Goal: Connect with others: Connect with others

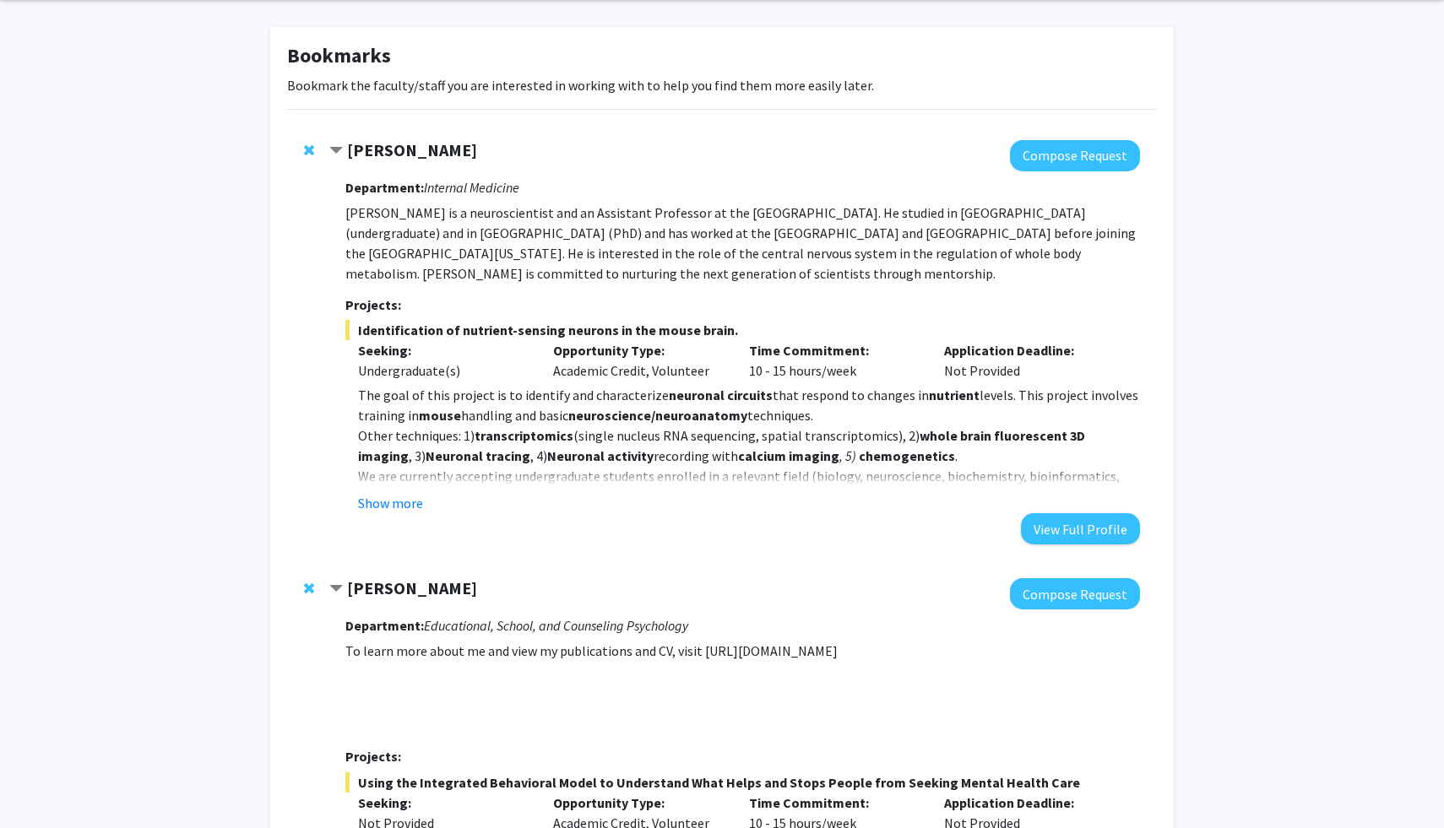
scroll to position [68, 0]
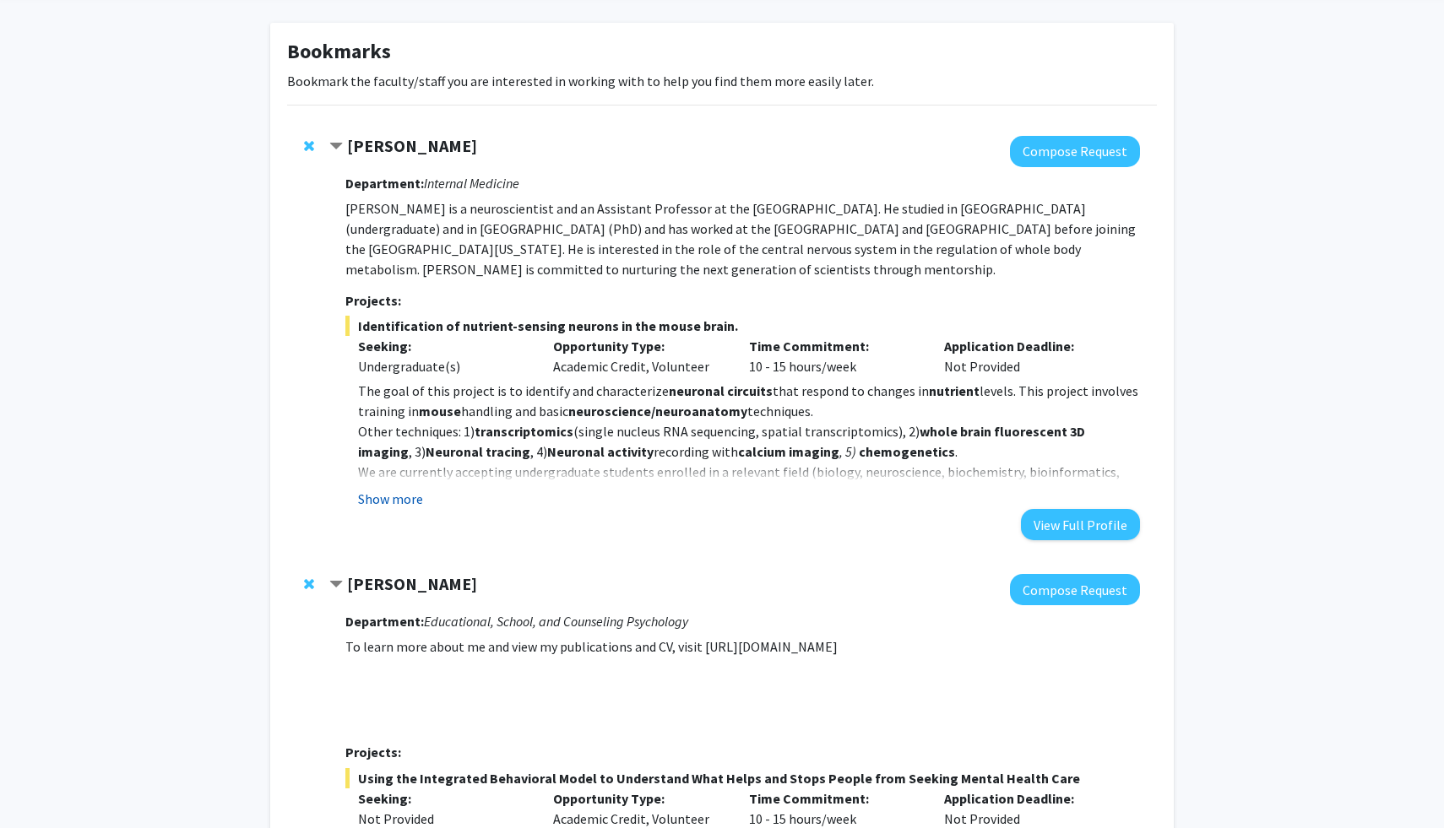
click at [411, 497] on button "Show more" at bounding box center [390, 499] width 65 height 20
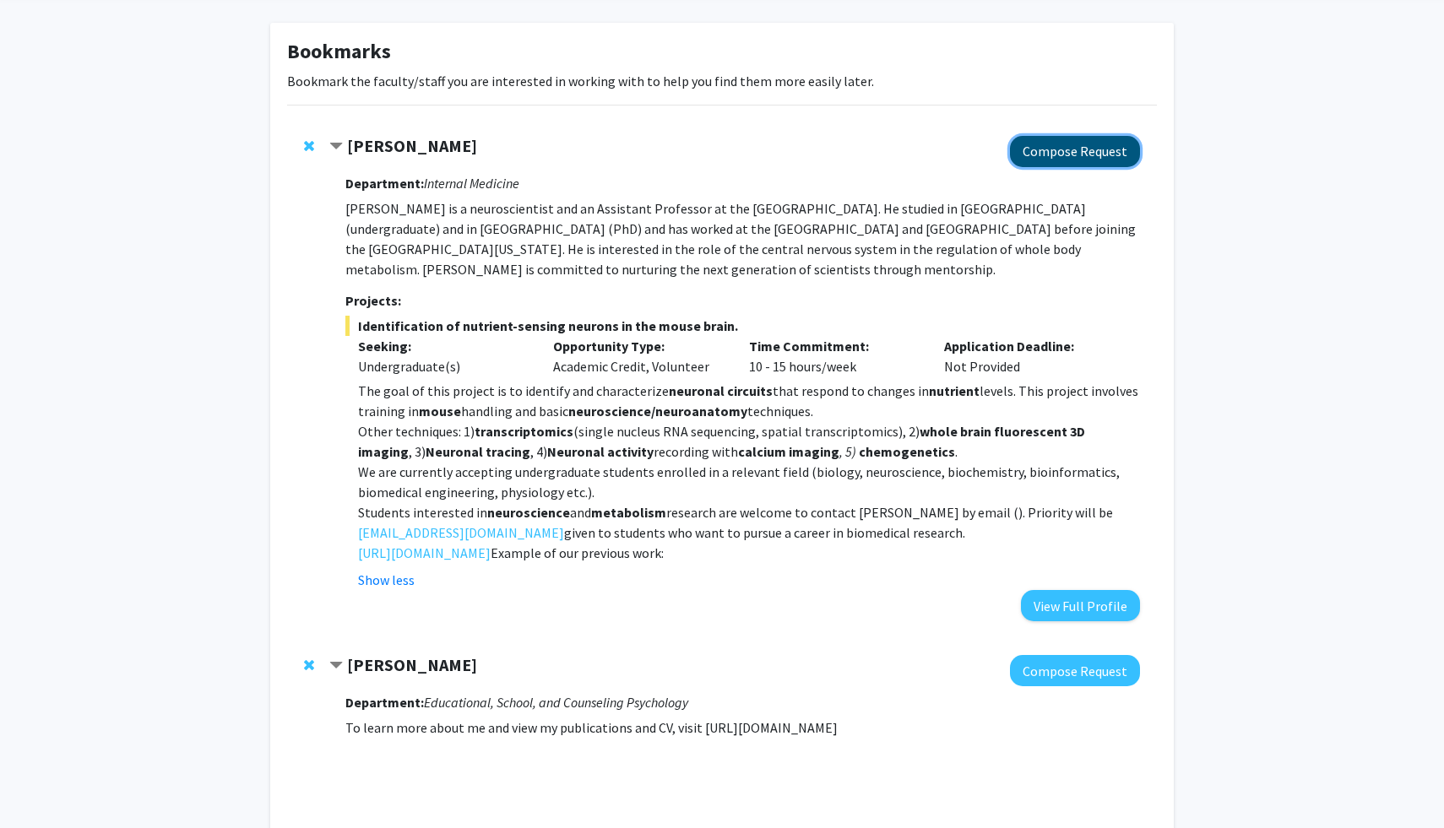
click at [1061, 162] on button "Compose Request" at bounding box center [1075, 151] width 130 height 31
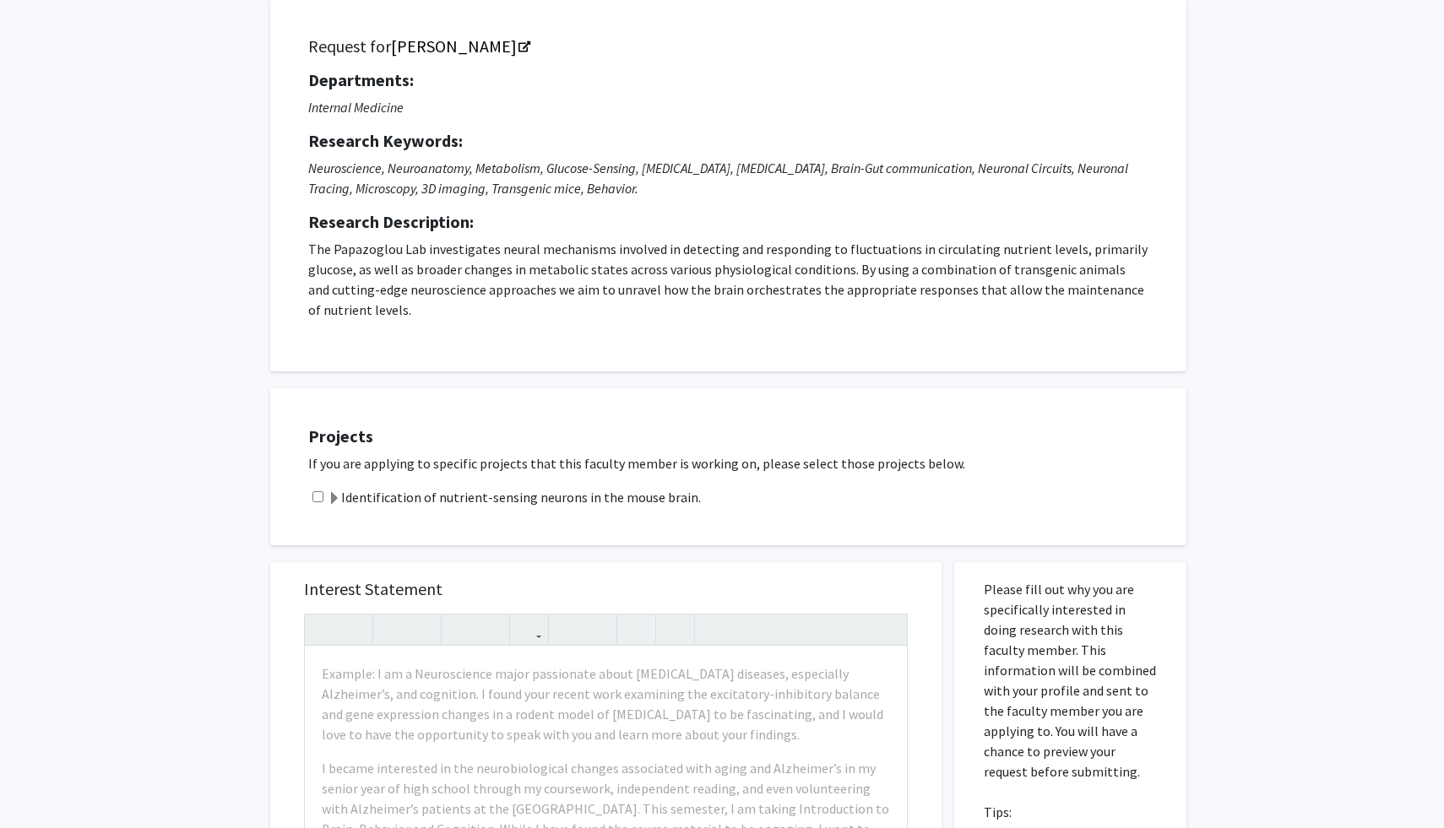
scroll to position [111, 0]
click at [335, 495] on span at bounding box center [335, 497] width 14 height 14
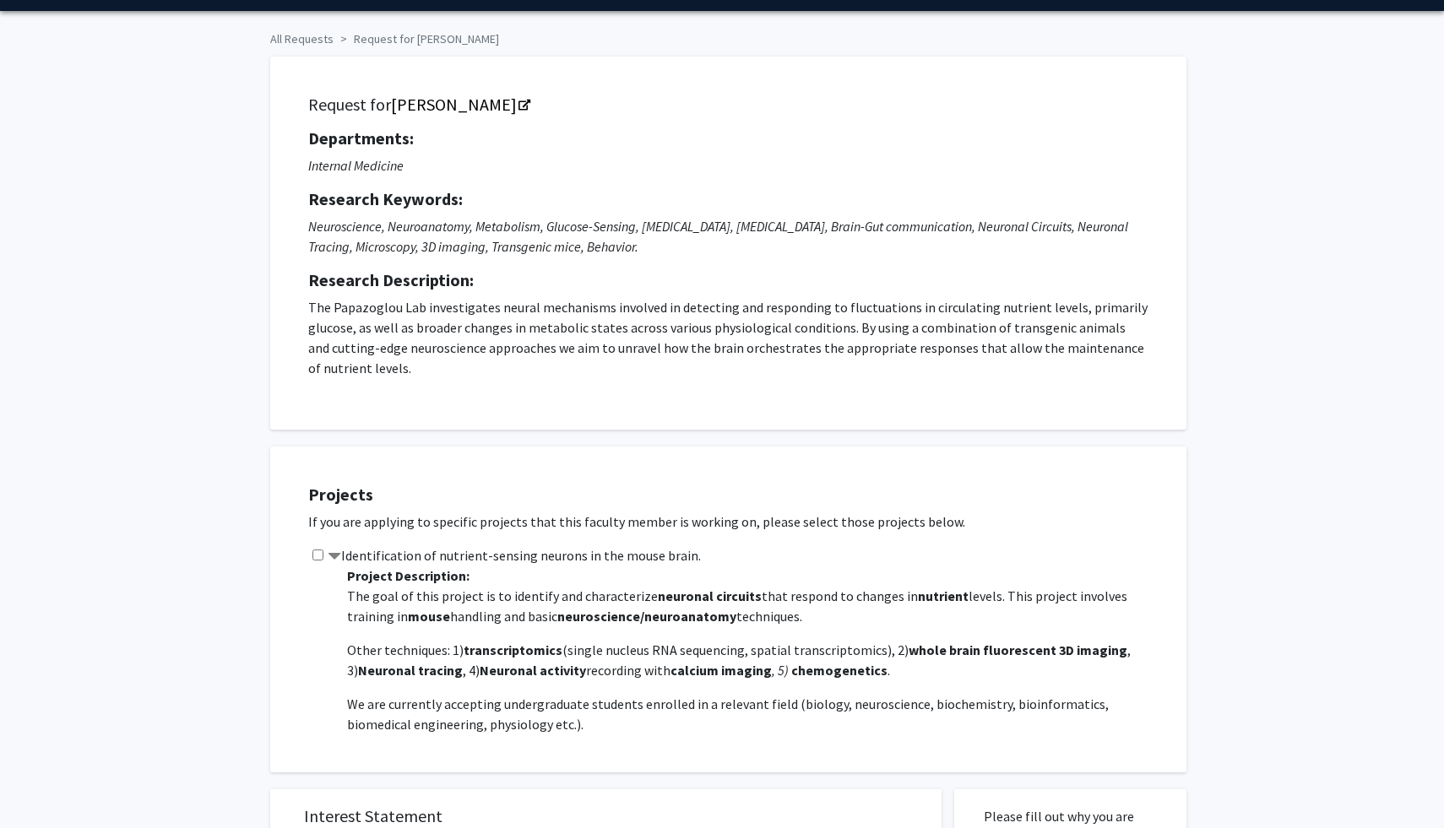
scroll to position [0, 0]
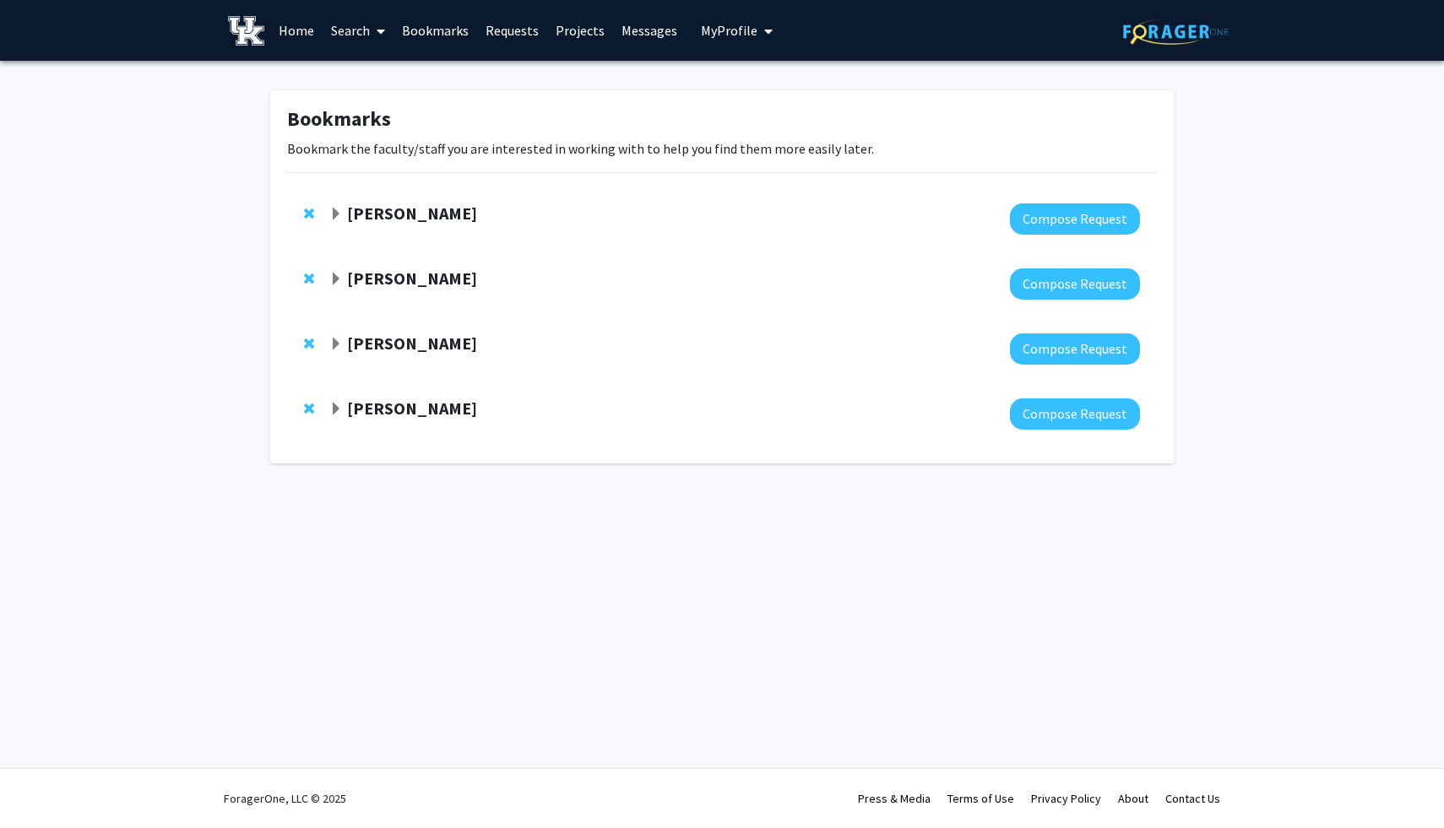
click at [394, 350] on strong "[PERSON_NAME]" at bounding box center [412, 343] width 130 height 21
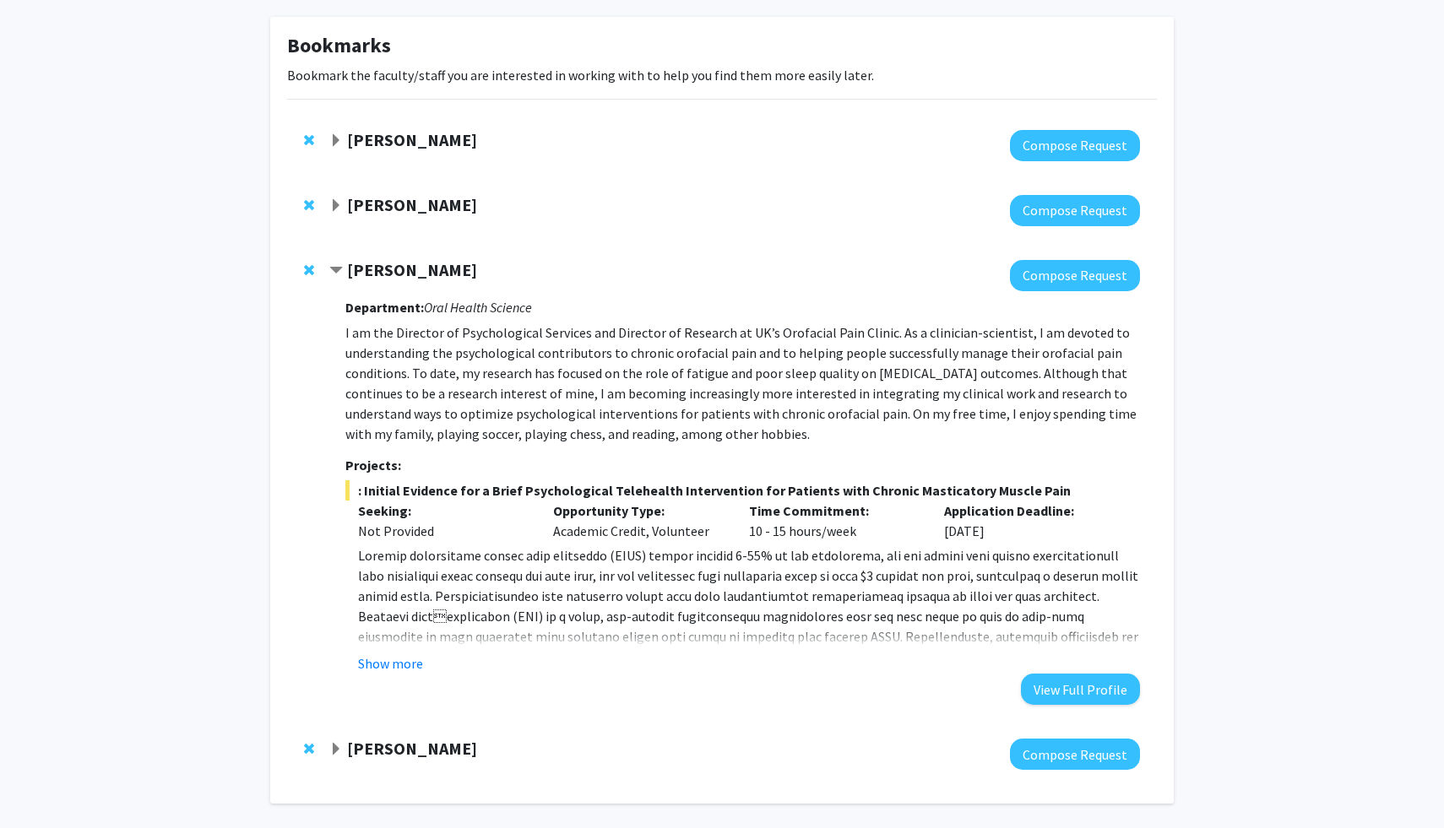
scroll to position [138, 0]
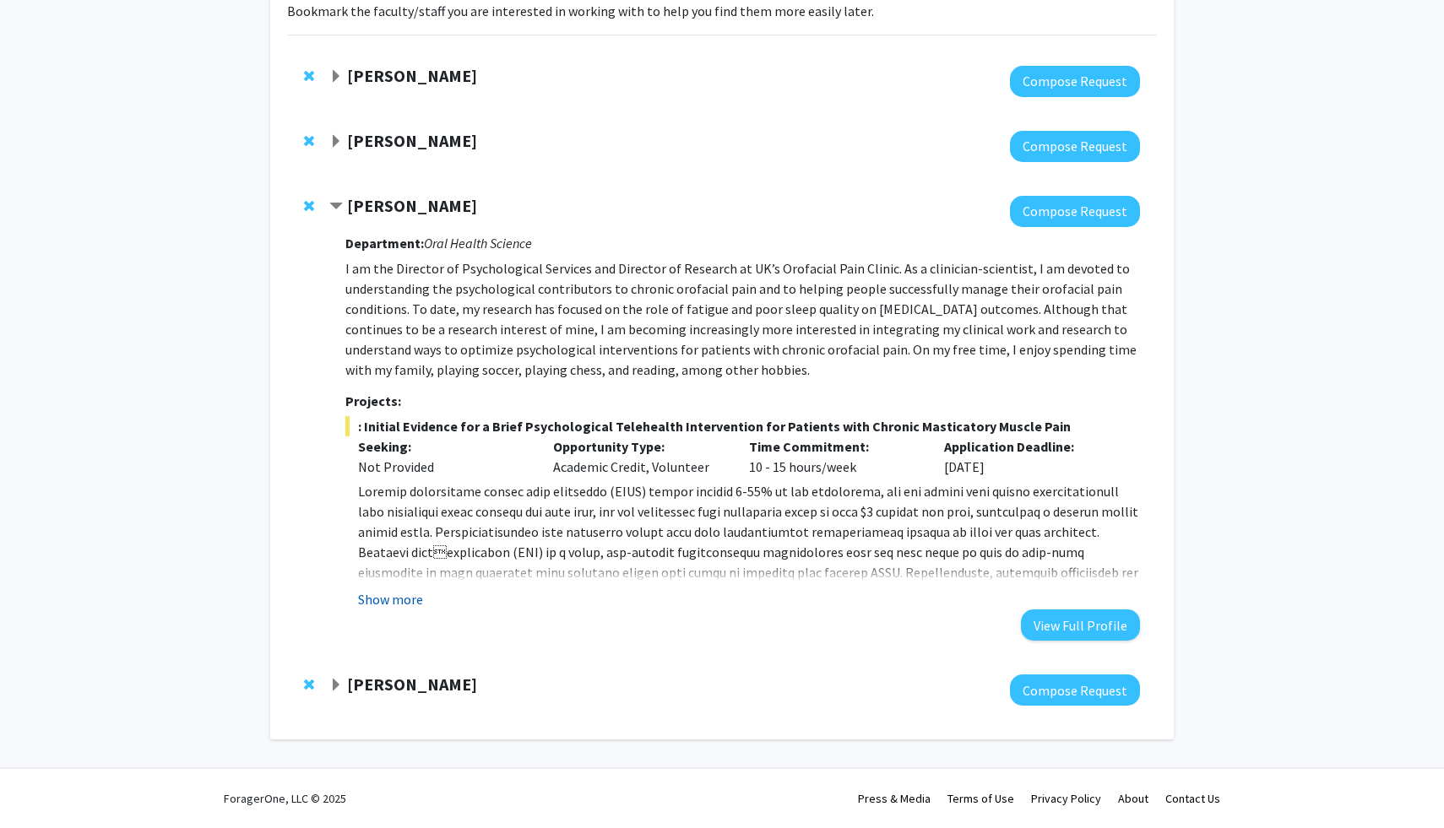
click at [395, 601] on button "Show more" at bounding box center [390, 599] width 65 height 20
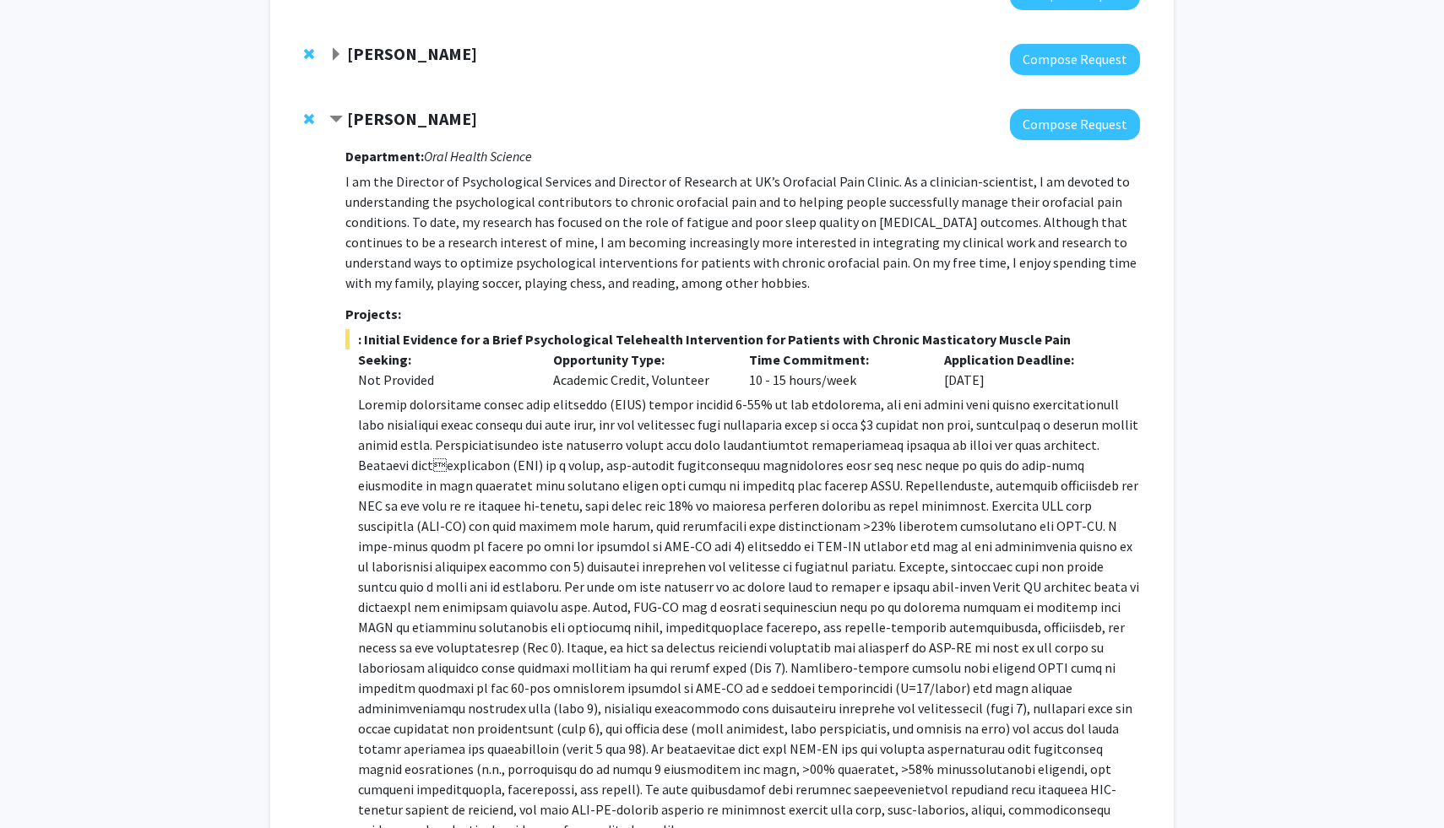
scroll to position [70, 0]
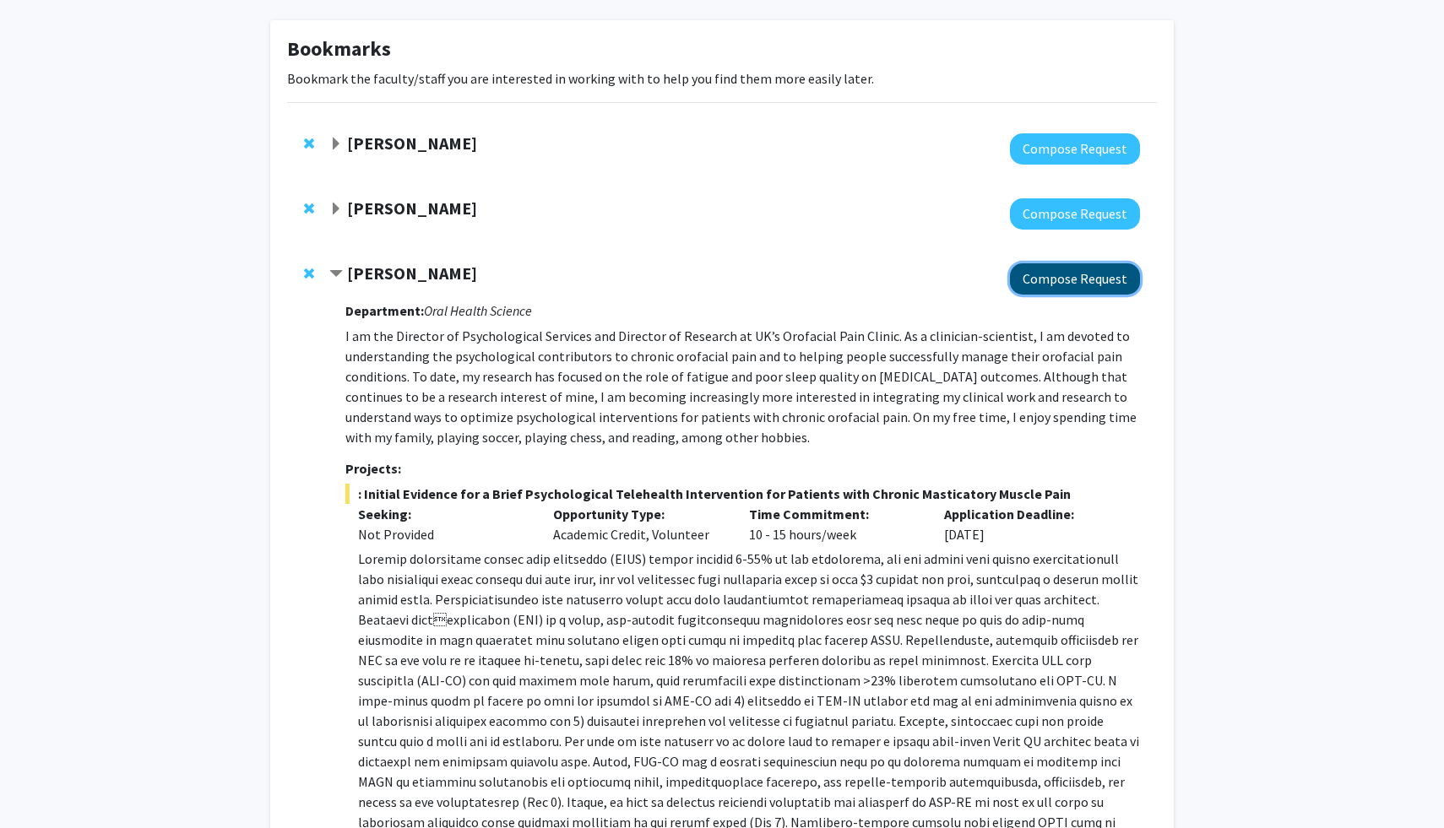
click at [1088, 283] on button "Compose Request" at bounding box center [1075, 278] width 130 height 31
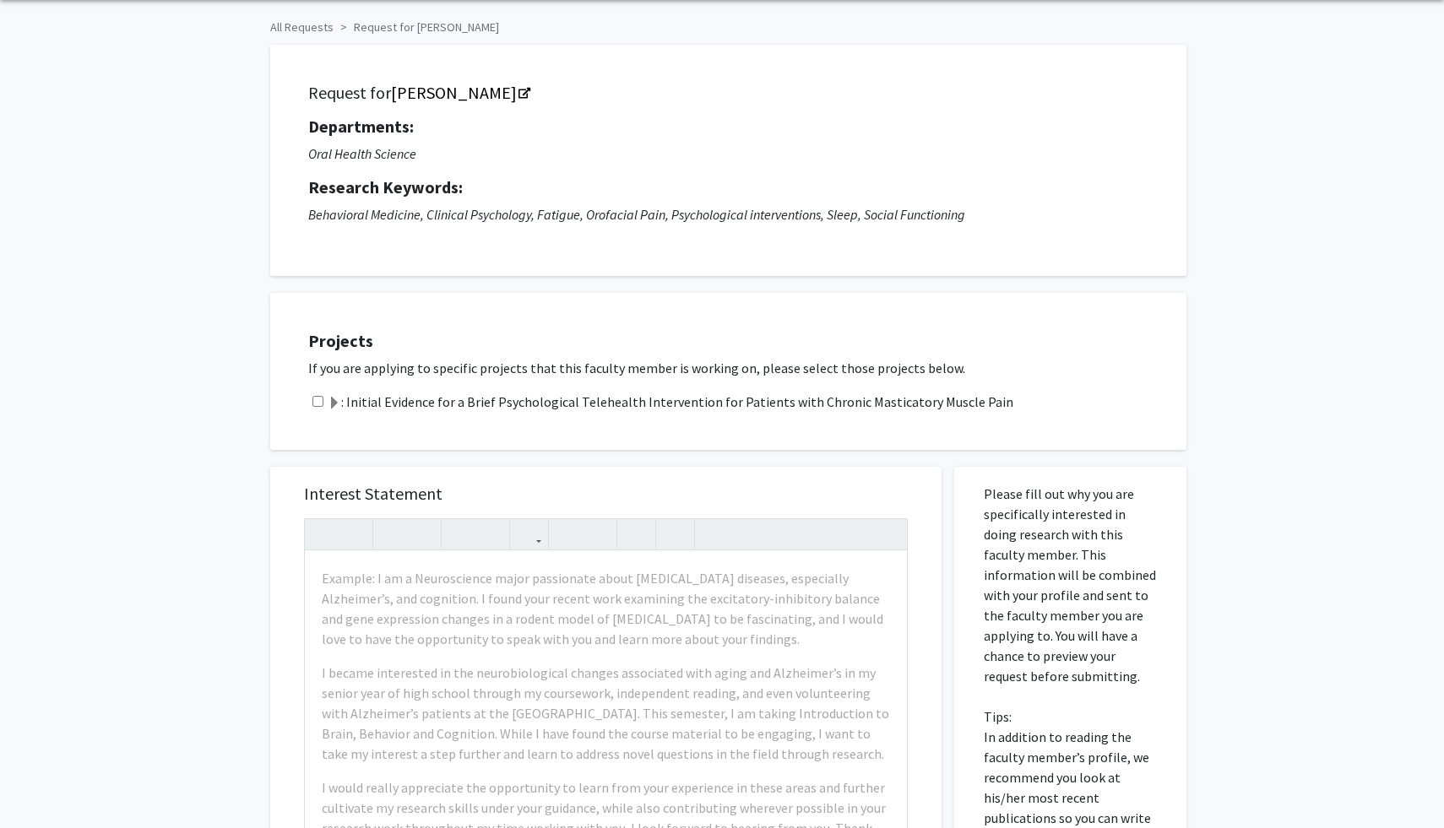
scroll to position [82, 0]
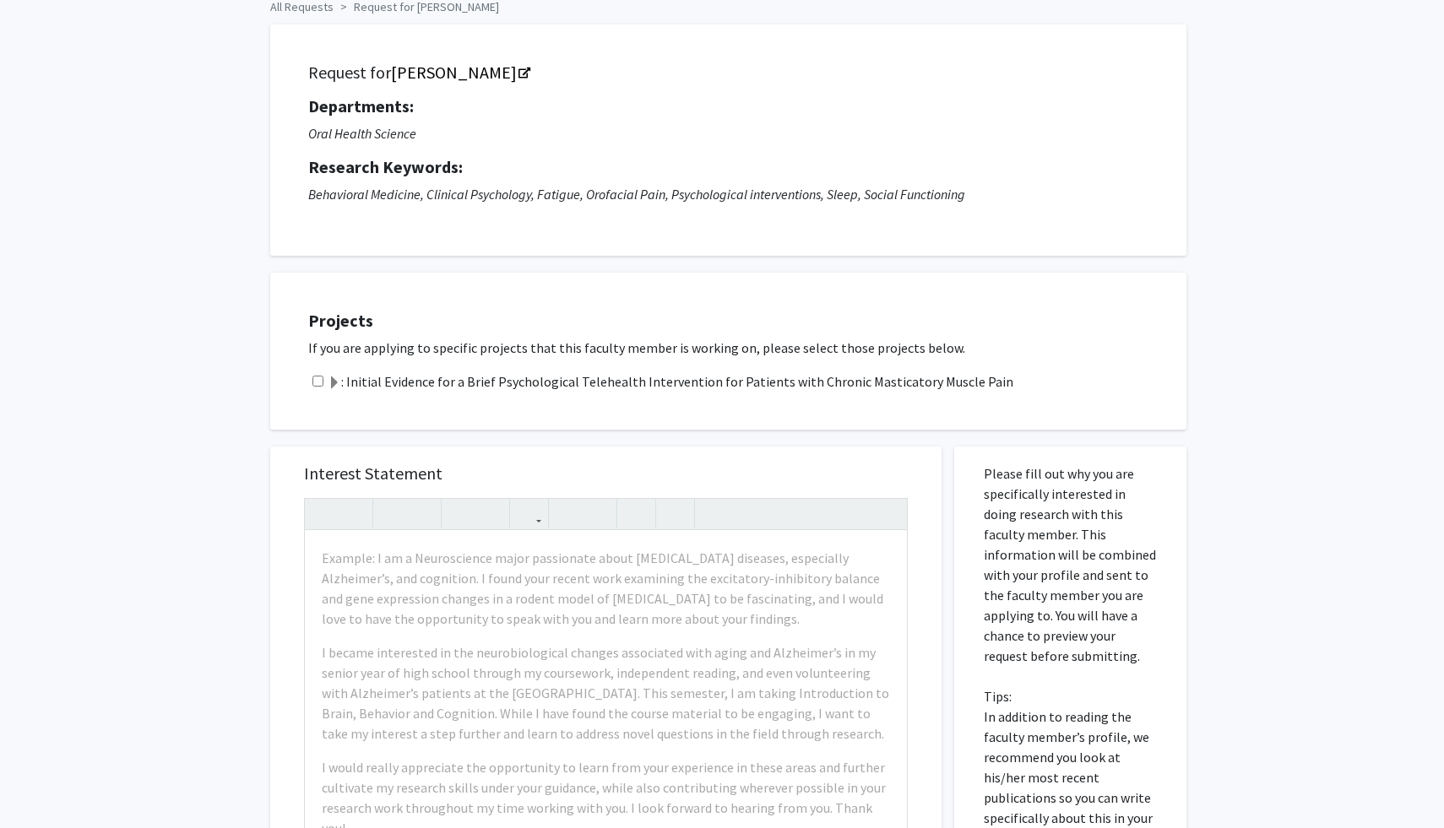
click at [337, 377] on span at bounding box center [335, 384] width 14 height 14
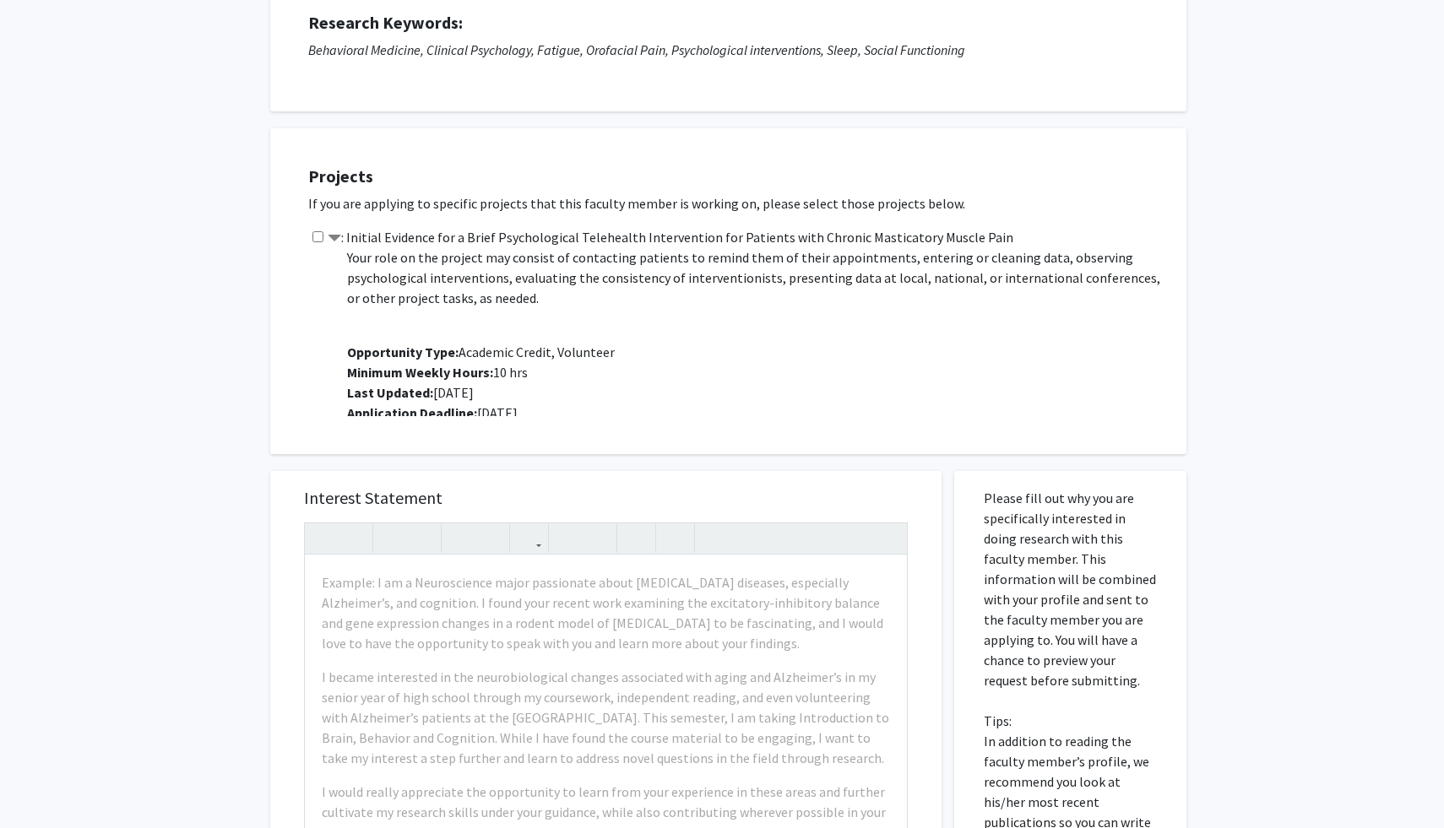
scroll to position [213, 0]
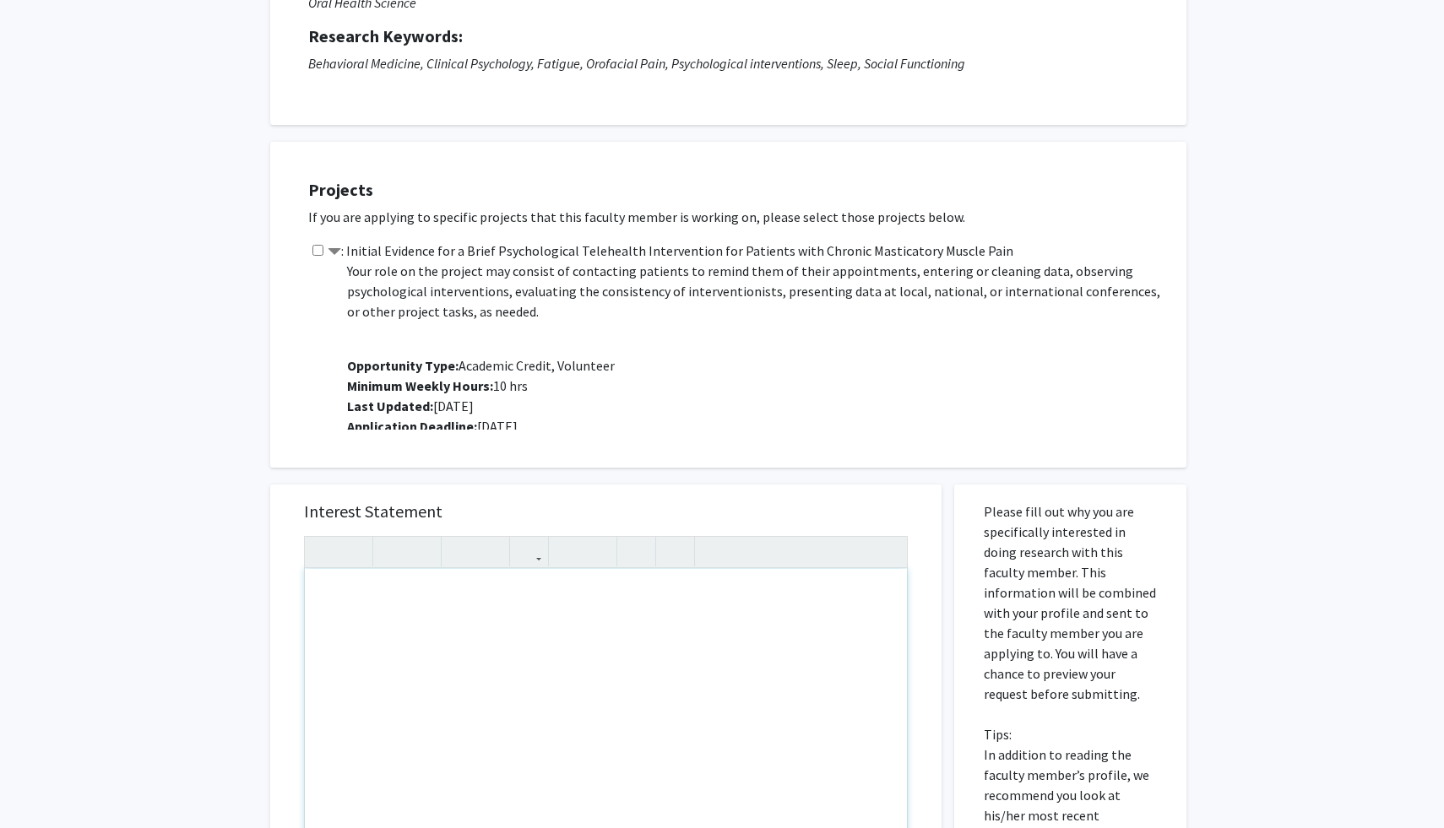
drag, startPoint x: 813, startPoint y: 613, endPoint x: 848, endPoint y: 613, distance: 34.6
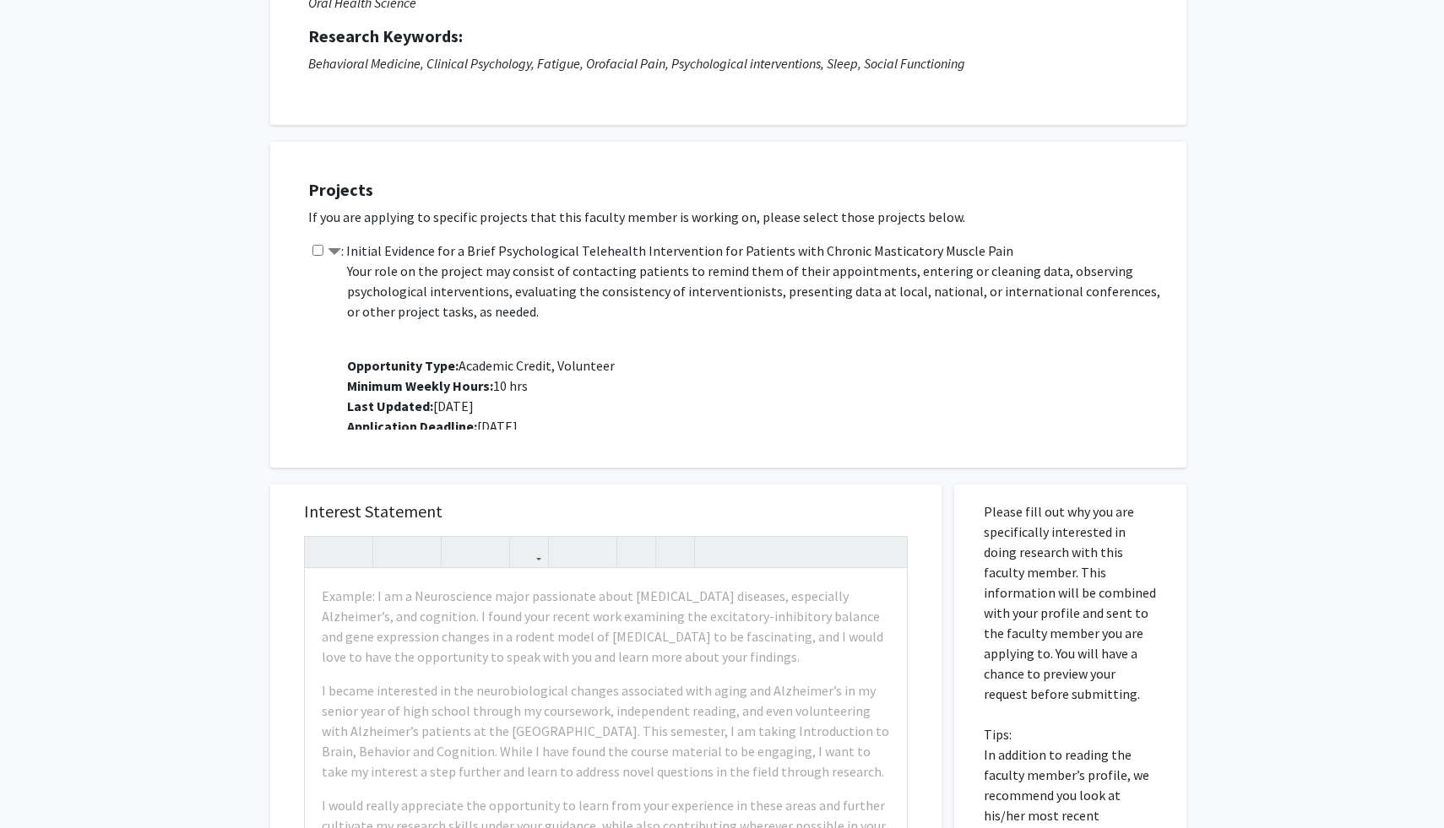
click at [1267, 611] on div "All Requests Request for [PERSON_NAME] Request for [PERSON_NAME] Departments: O…" at bounding box center [722, 558] width 1444 height 1421
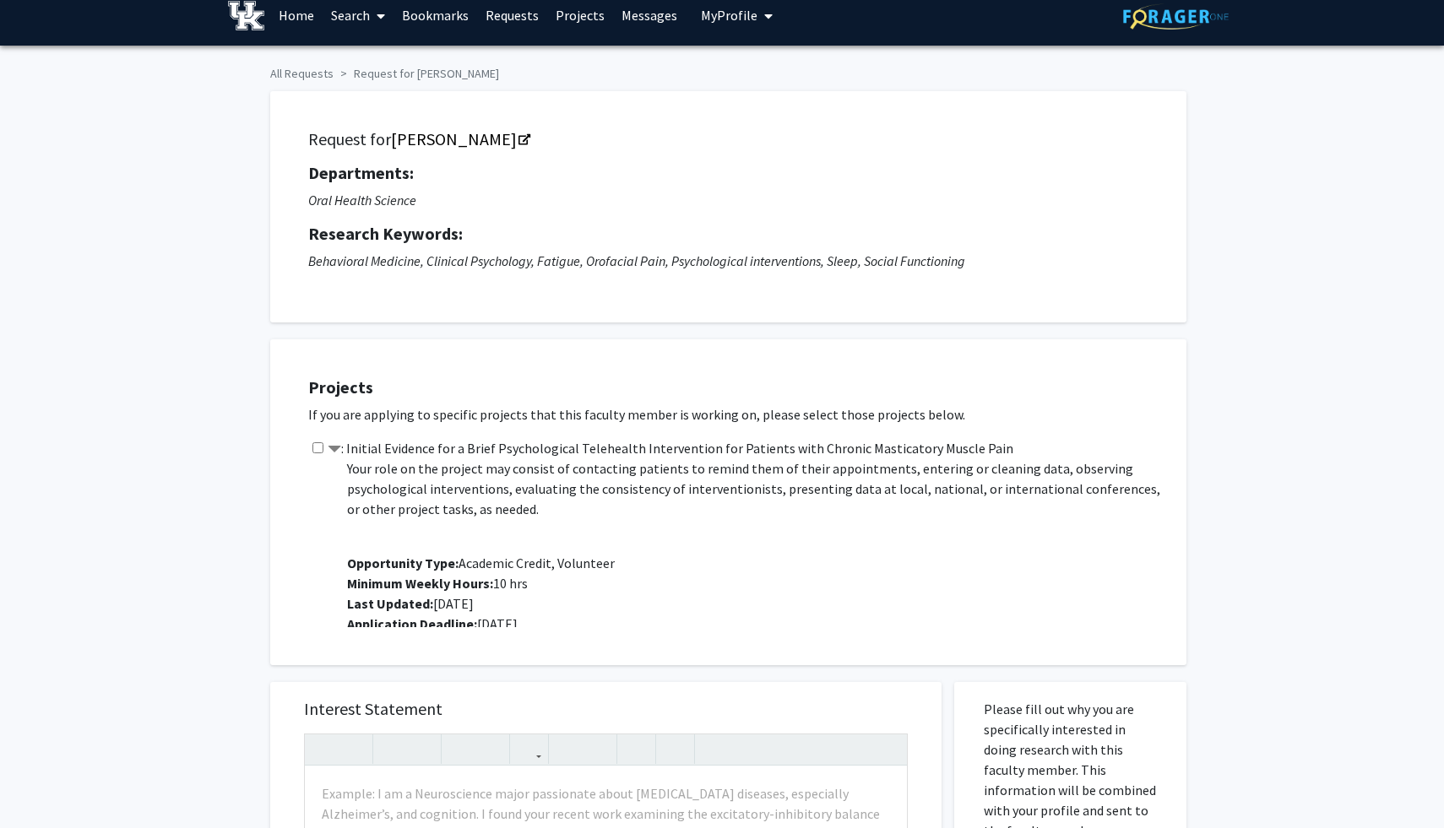
scroll to position [0, 0]
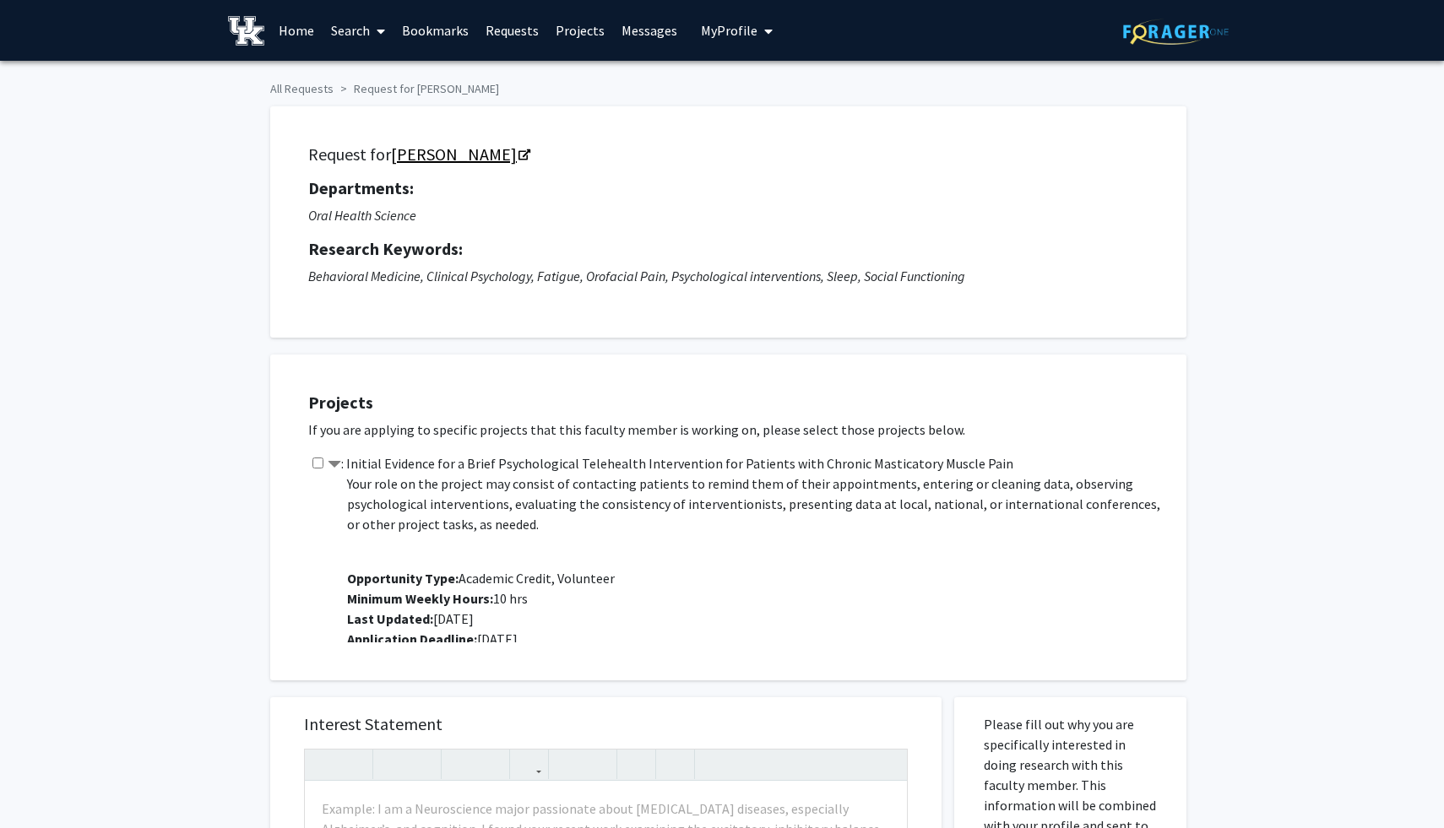
click at [433, 149] on link "[PERSON_NAME]" at bounding box center [460, 154] width 138 height 21
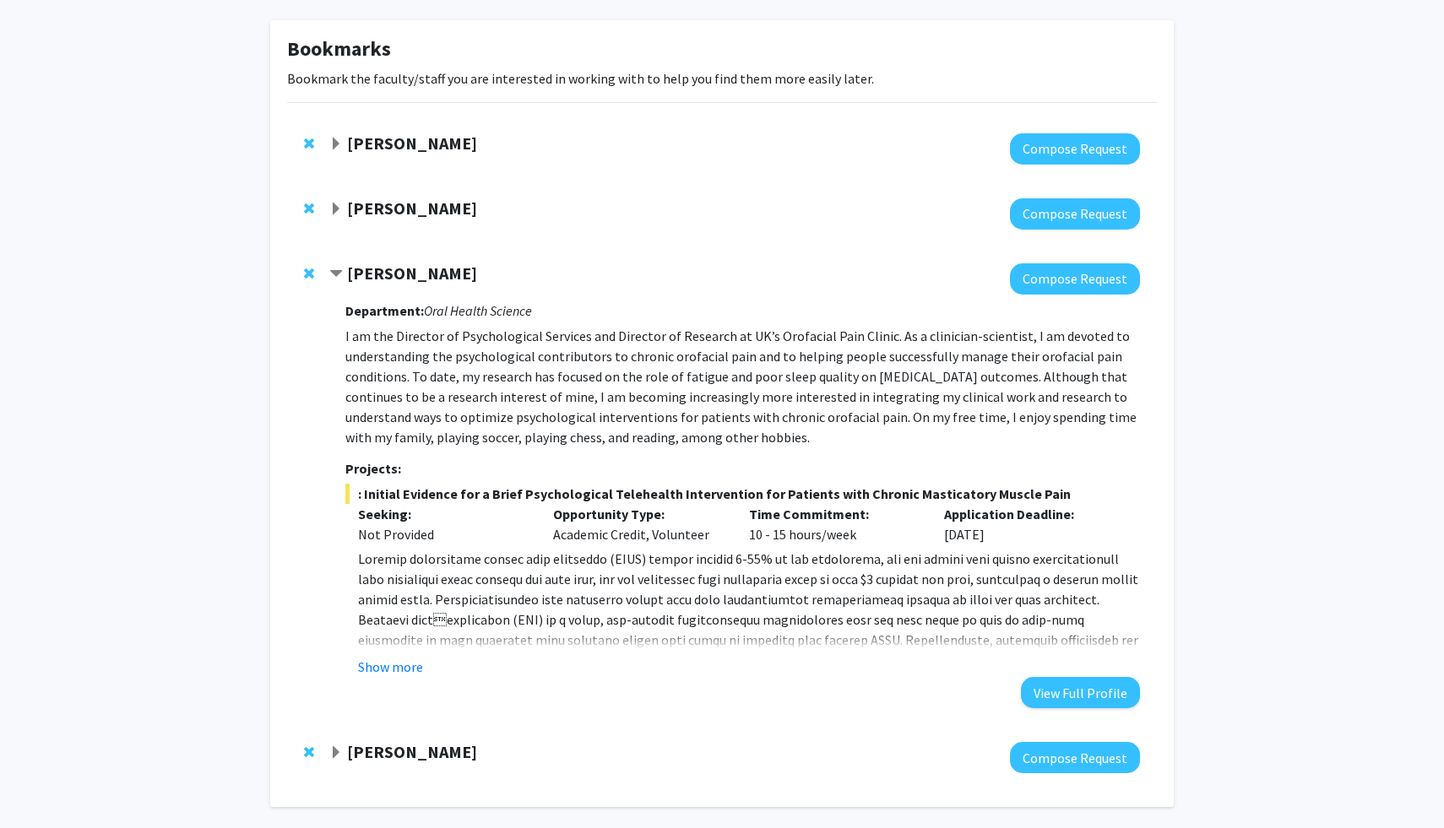
click at [404, 210] on strong "[PERSON_NAME]" at bounding box center [412, 208] width 130 height 21
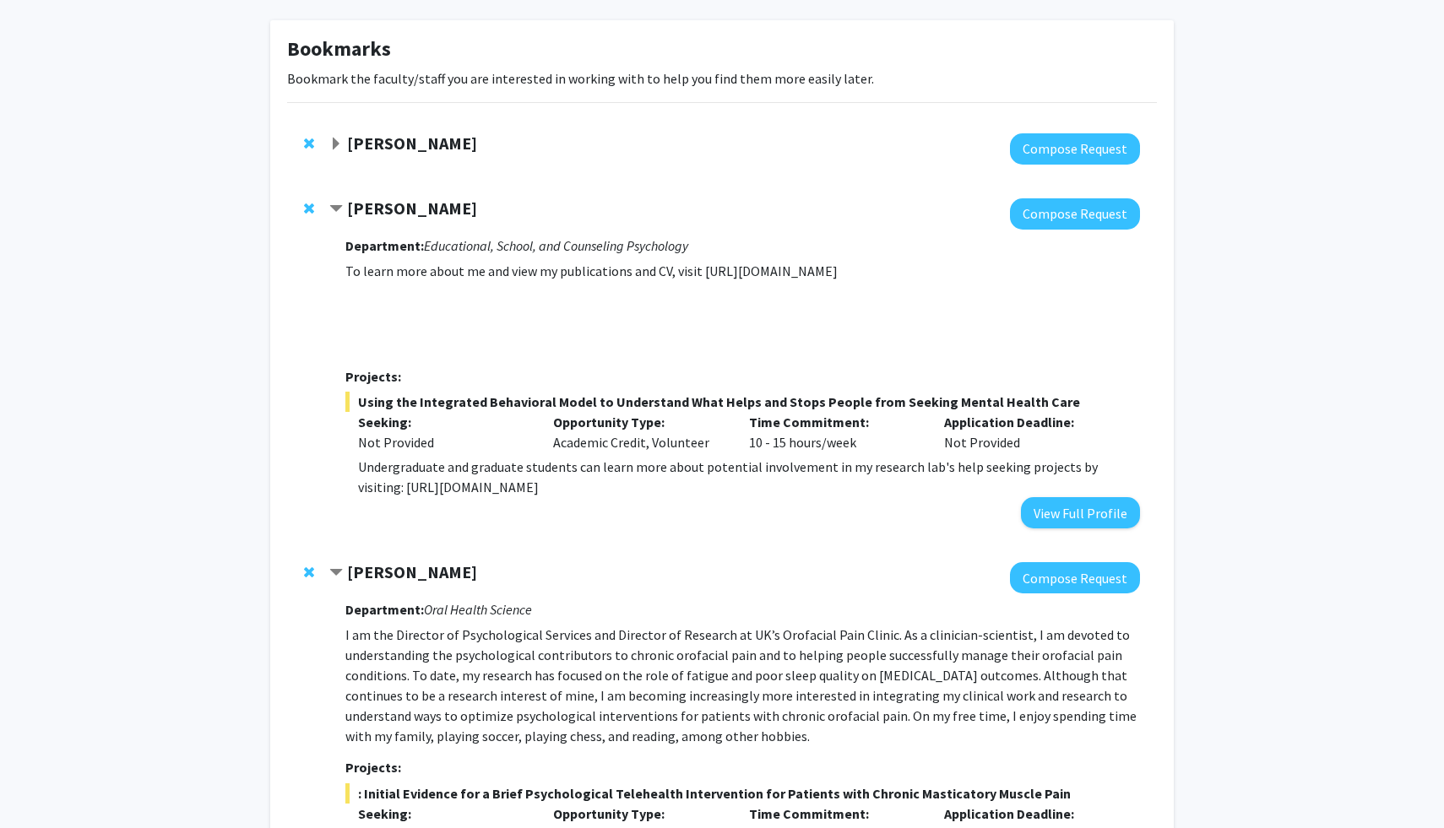
drag, startPoint x: 358, startPoint y: 488, endPoint x: 723, endPoint y: 506, distance: 365.2
click at [723, 506] on div "Department: Educational, School, and Counseling Psychology To learn more about …" at bounding box center [742, 379] width 794 height 299
copy p "[URL][DOMAIN_NAME]"
click at [304, 206] on span "Remove Joseph Hammer from bookmarks" at bounding box center [309, 209] width 10 height 14
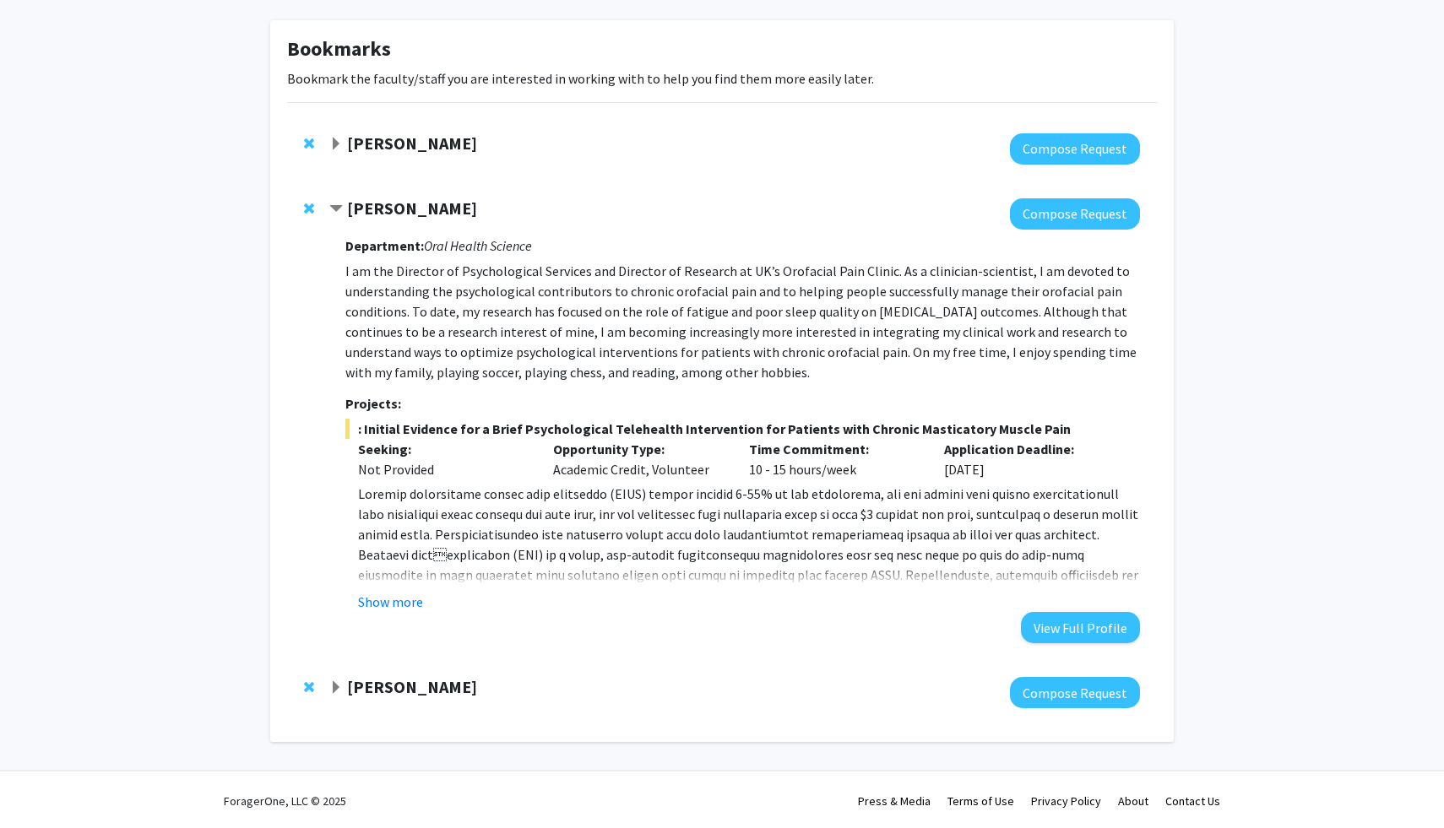
click at [398, 149] on strong "[PERSON_NAME]" at bounding box center [412, 143] width 130 height 21
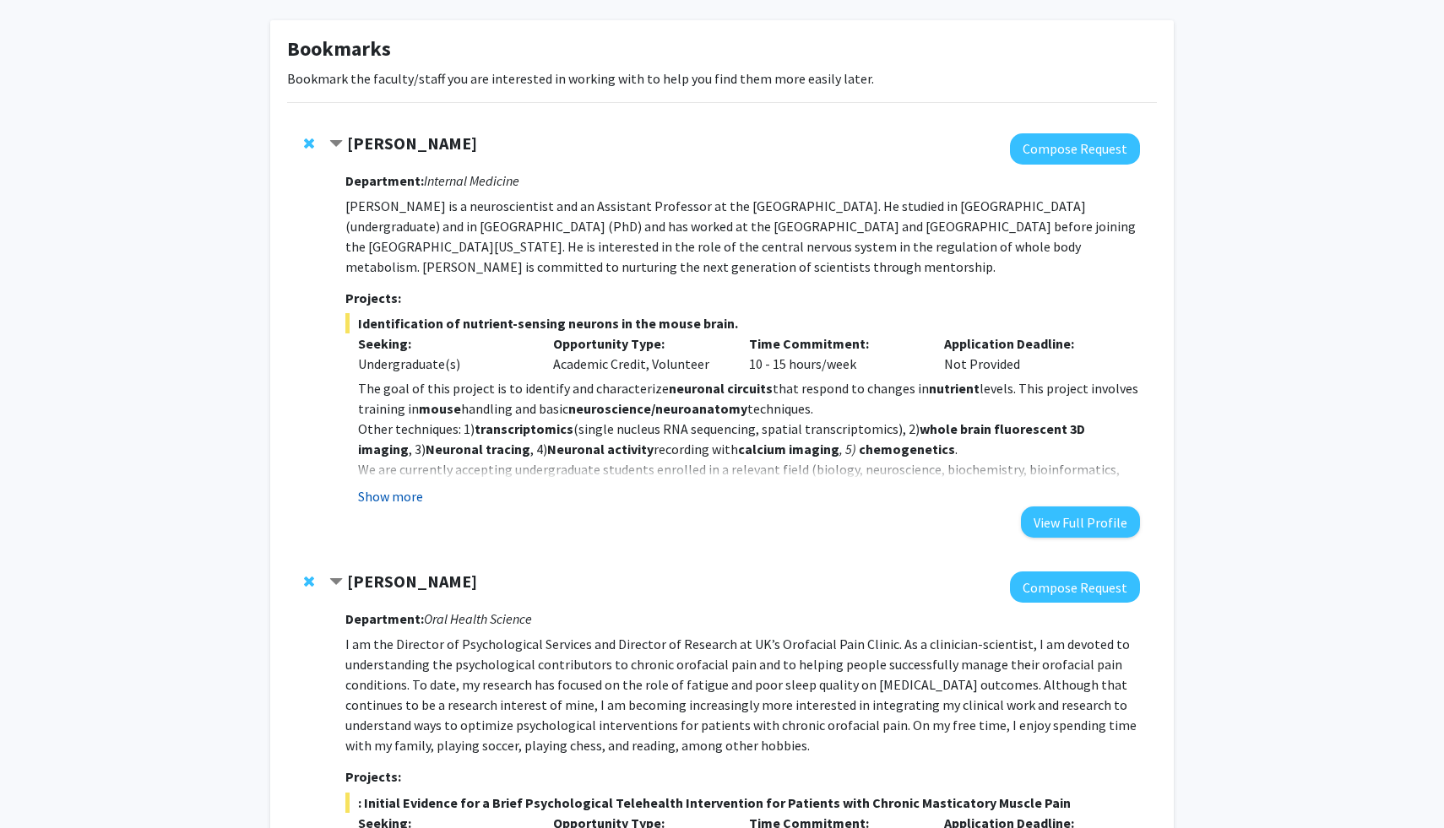
click at [400, 498] on button "Show more" at bounding box center [390, 496] width 65 height 20
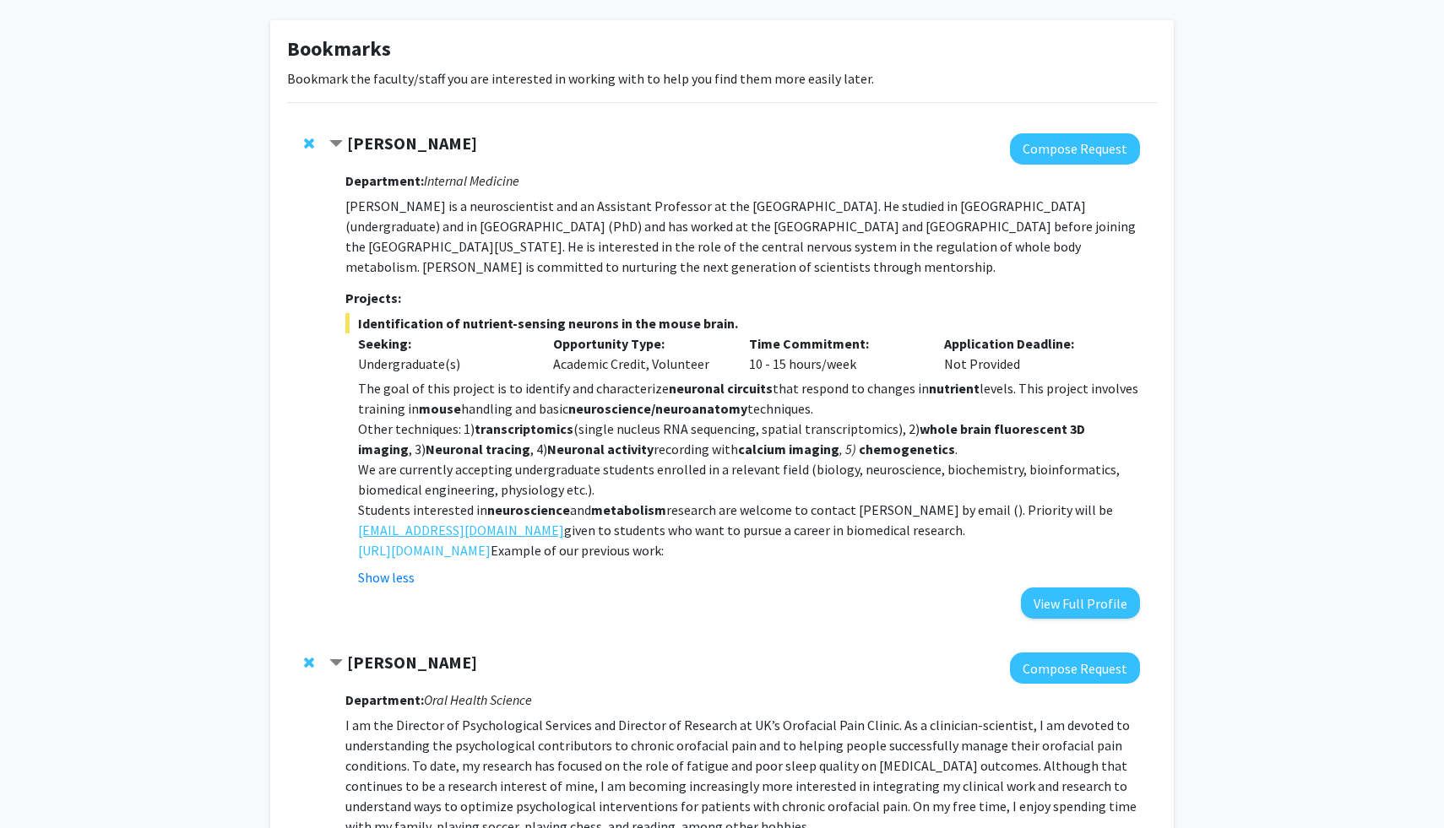
click at [501, 534] on link "[EMAIL_ADDRESS][DOMAIN_NAME]" at bounding box center [461, 530] width 206 height 20
click at [1089, 161] on button "Compose Request" at bounding box center [1075, 148] width 130 height 31
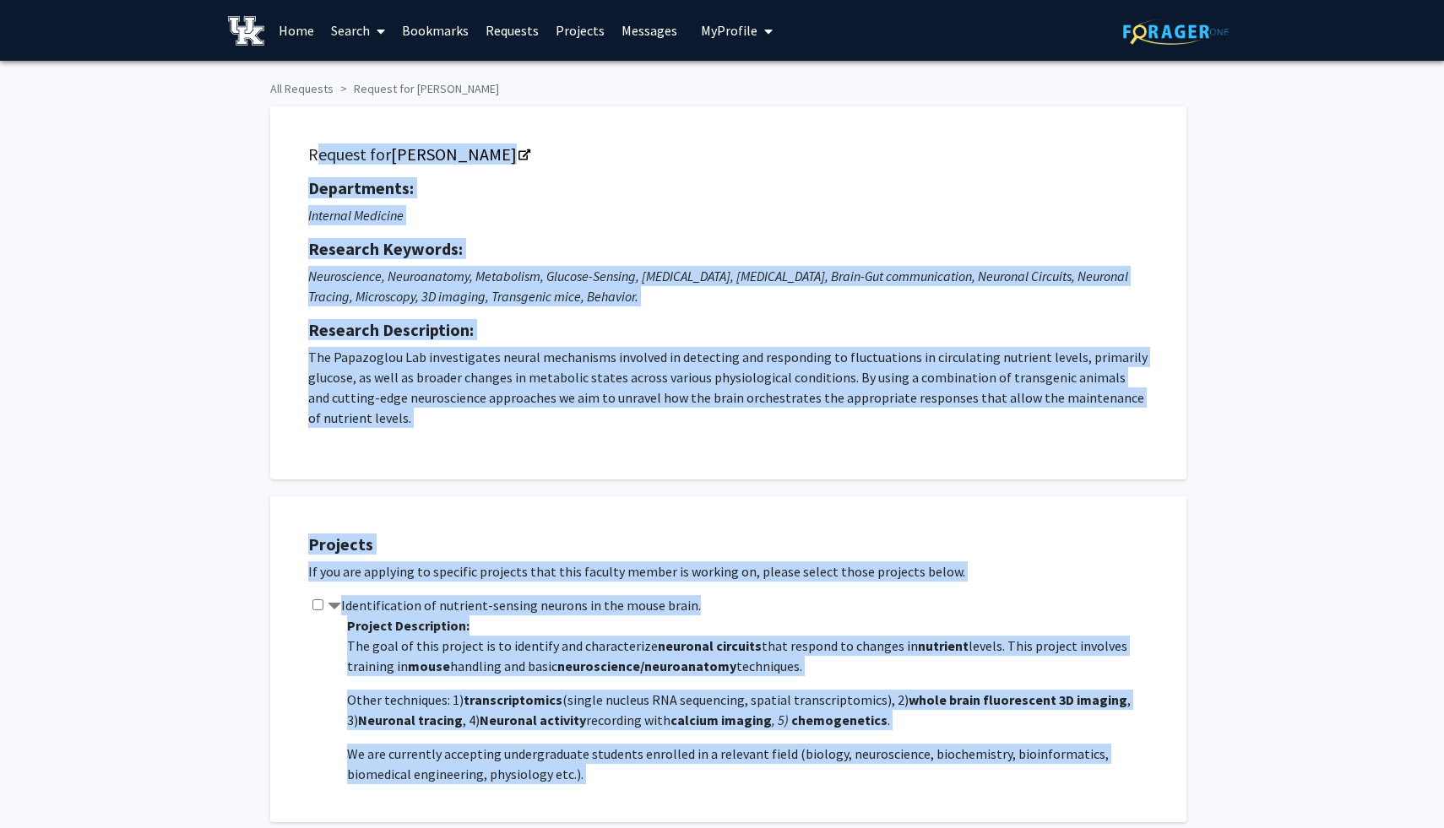
drag, startPoint x: 308, startPoint y: 155, endPoint x: 613, endPoint y: 788, distance: 702.0
click at [613, 789] on div "All Requests Request for [PERSON_NAME] Request for [PERSON_NAME] Departments: I…" at bounding box center [722, 829] width 929 height 1512
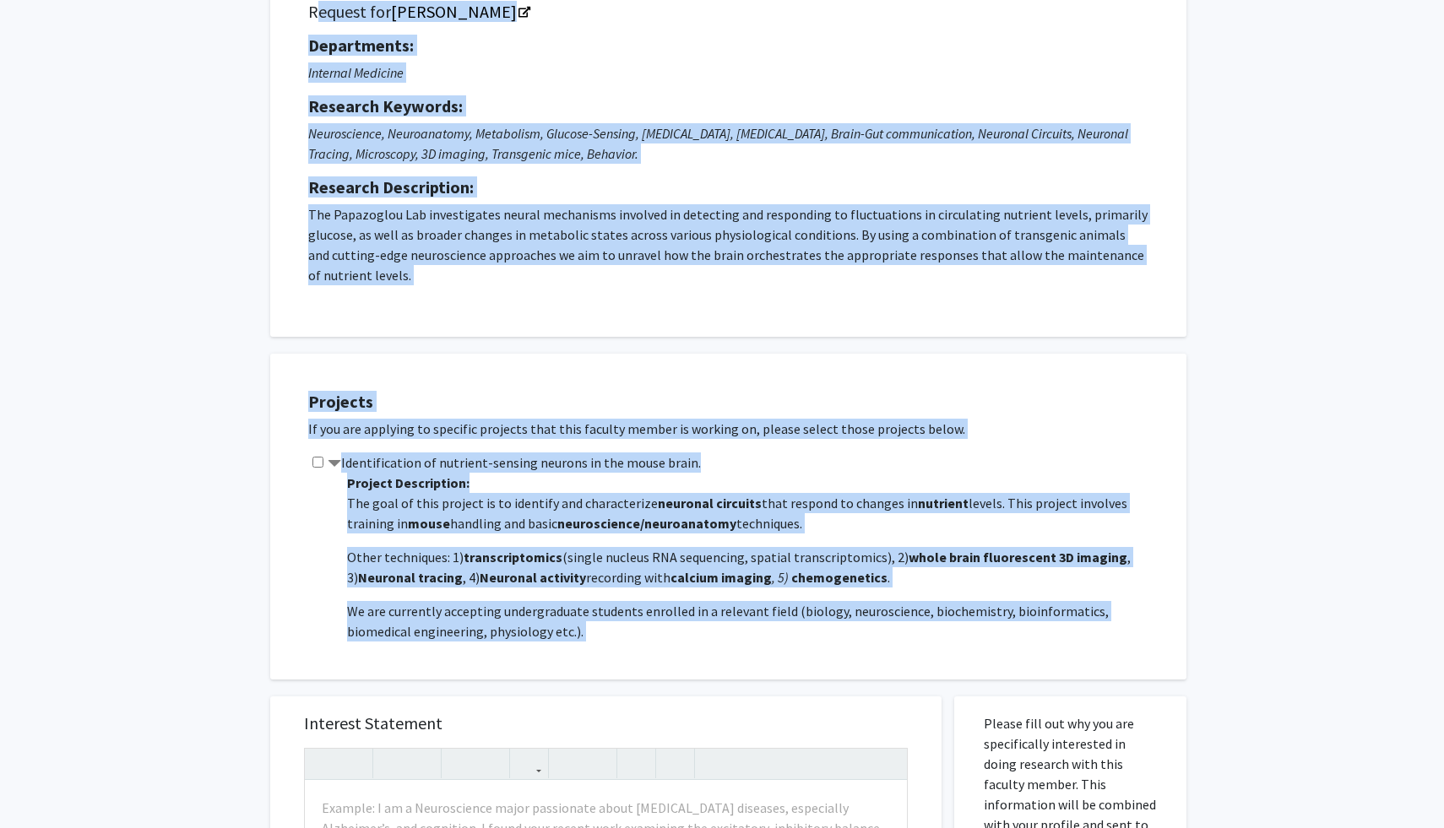
scroll to position [167, 0]
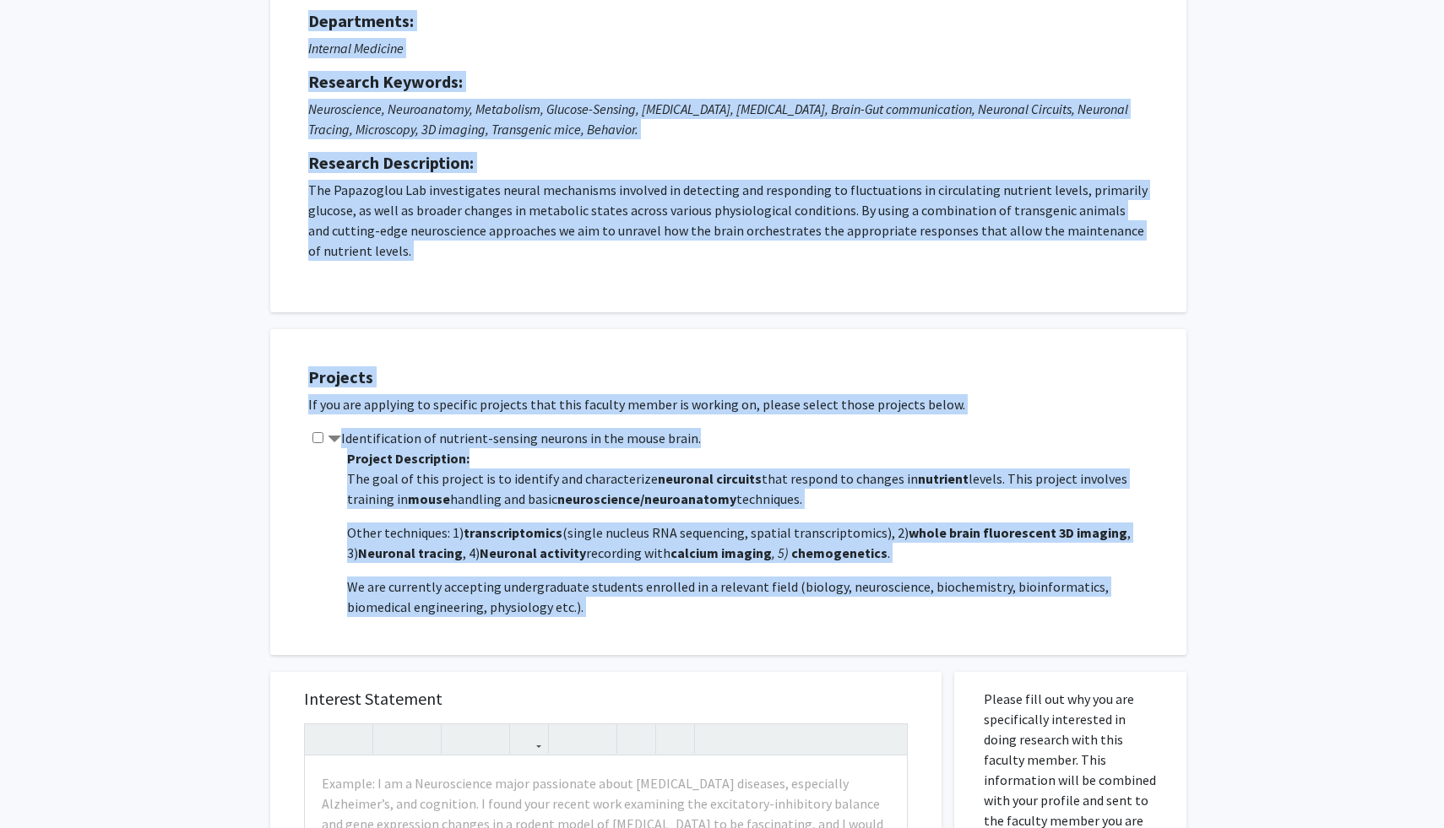
copy div "Request for [PERSON_NAME] Departments: Internal Medicine Research Keywords: Neu…"
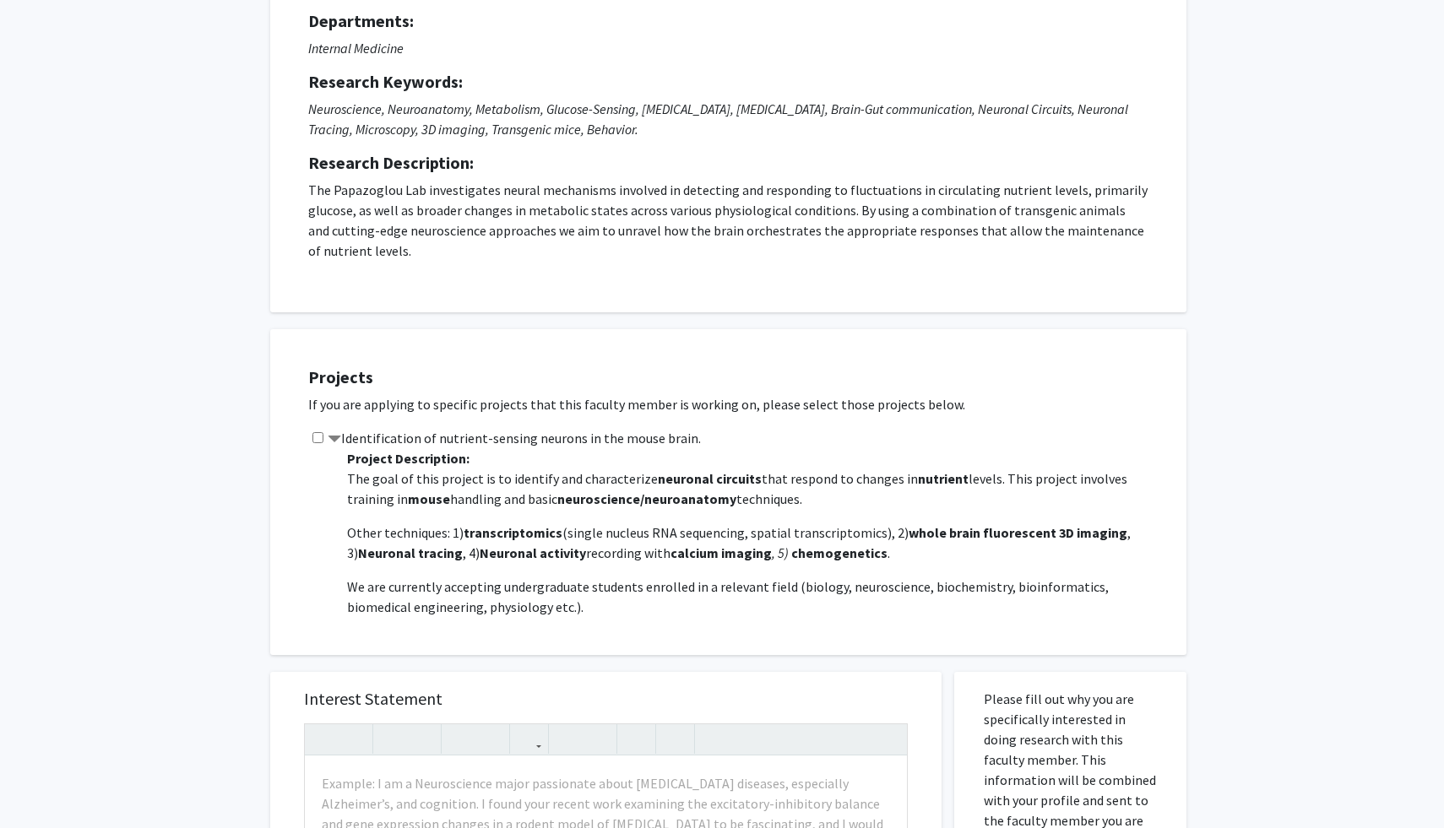
click at [607, 645] on div "Projects If you are applying to specific projects that this faculty member is w…" at bounding box center [728, 492] width 916 height 326
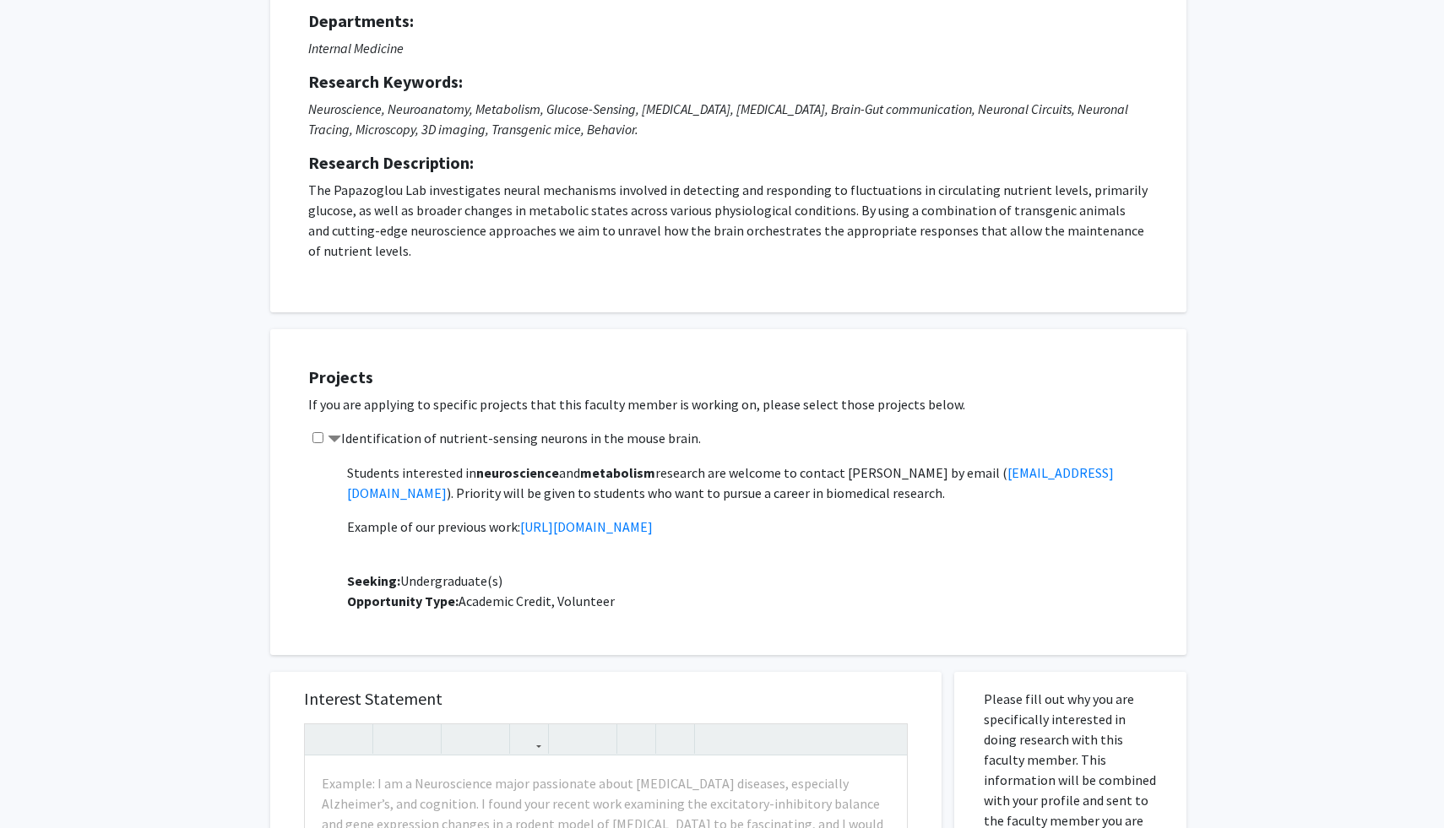
scroll to position [216, 0]
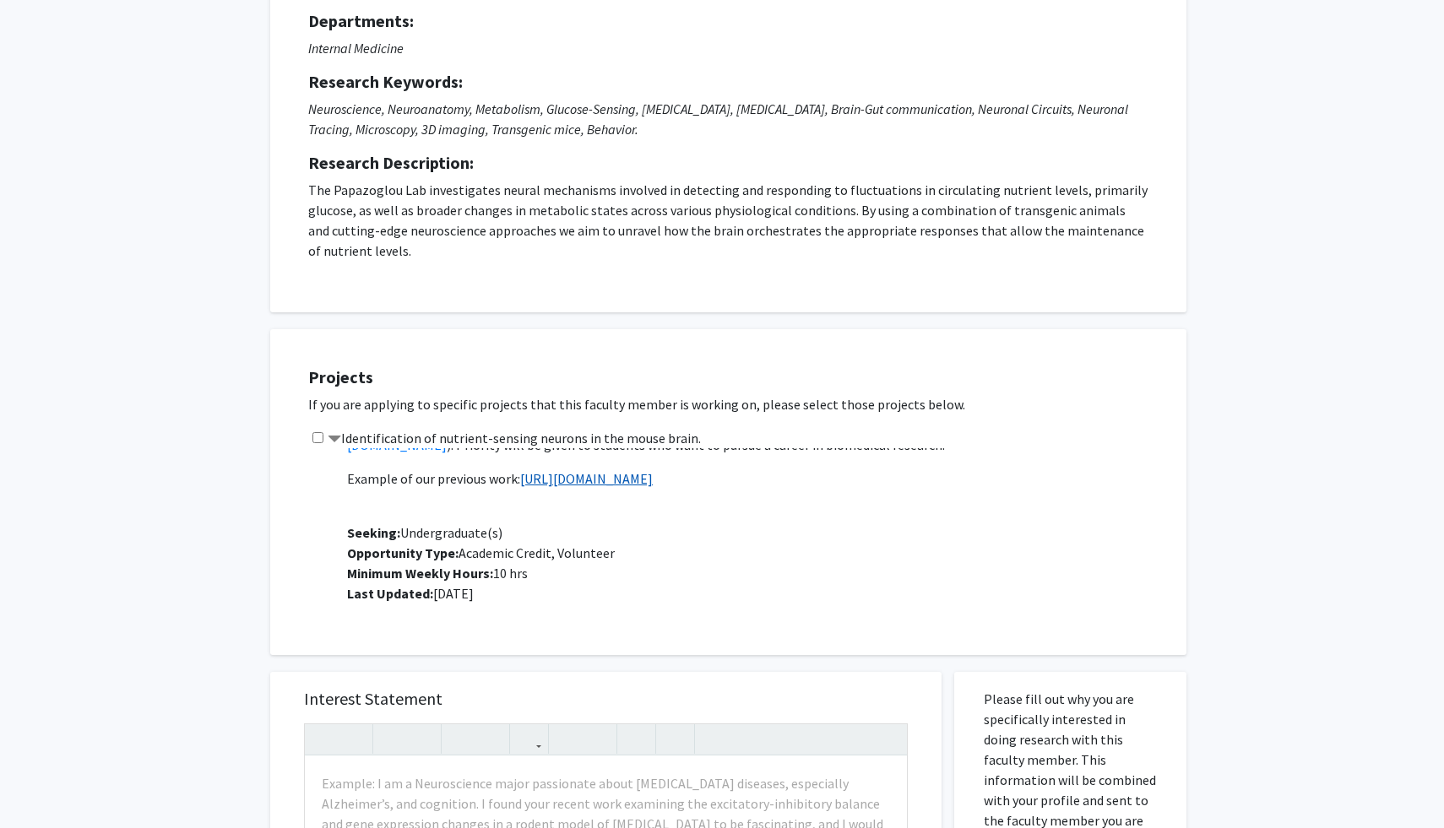
click at [591, 474] on link "[URL][DOMAIN_NAME]" at bounding box center [586, 478] width 133 height 17
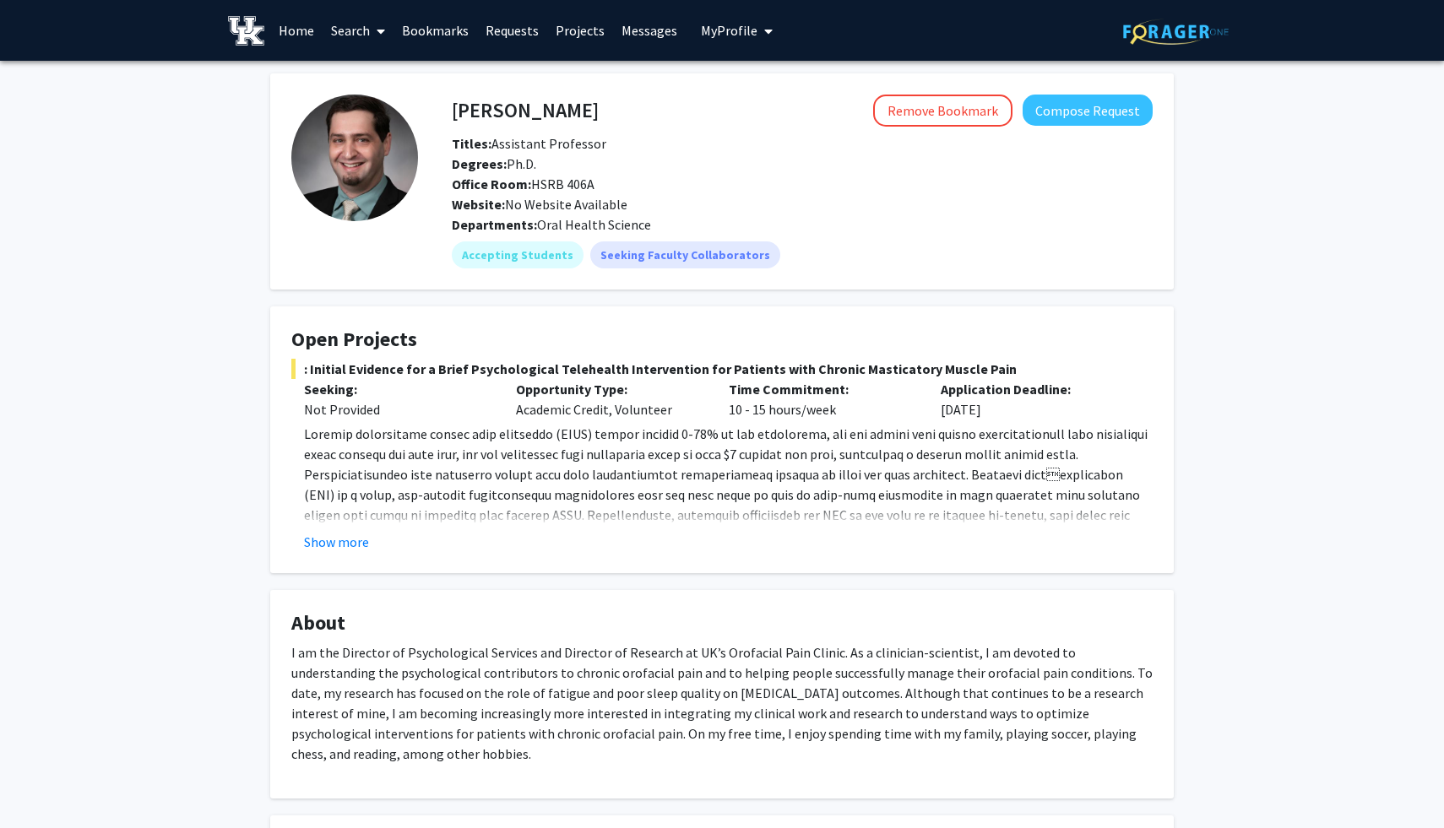
scroll to position [19, 0]
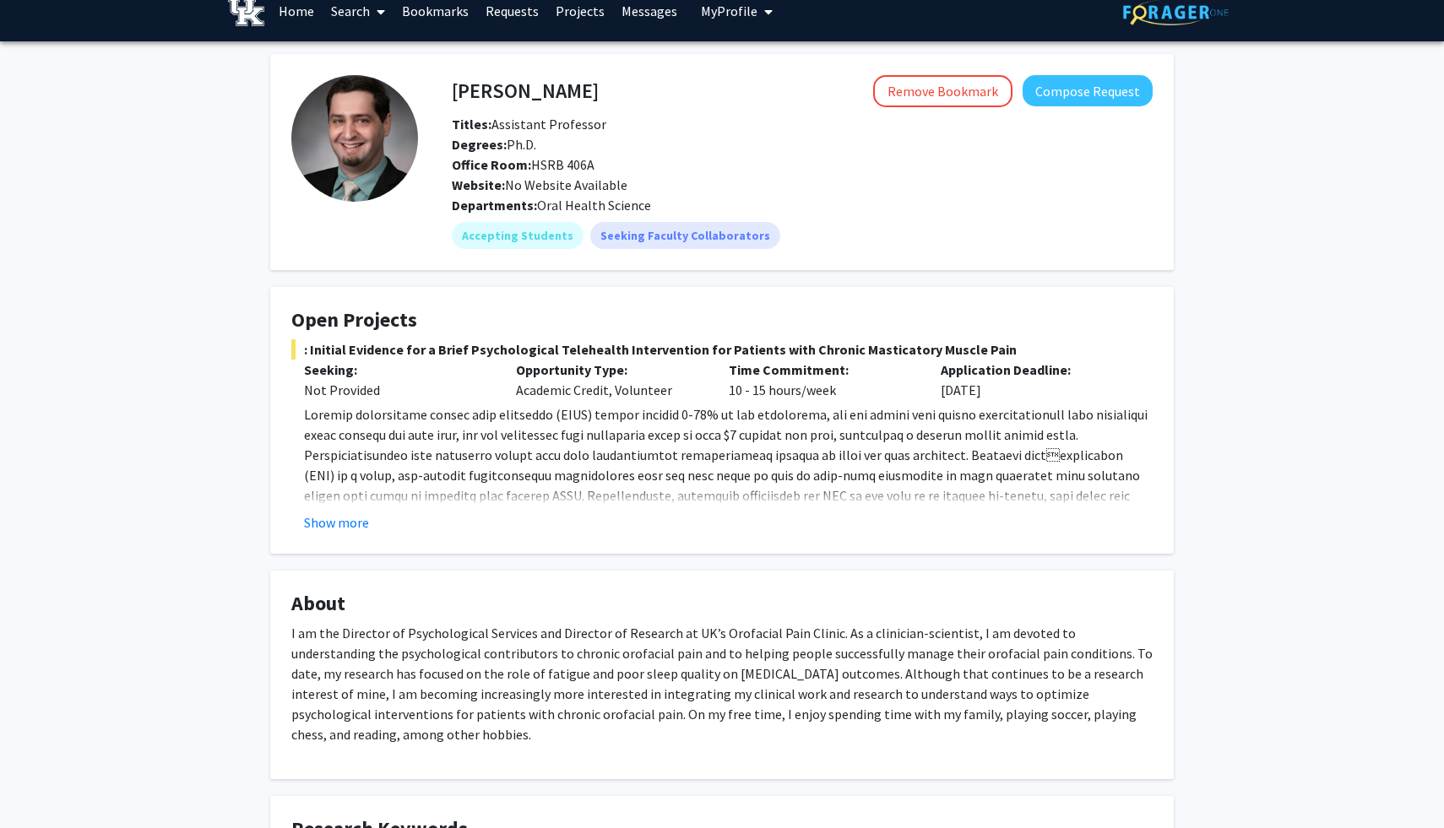
click at [353, 534] on fg-card "Open Projects : Initial Evidence for a Brief Psychological Telehealth Intervent…" at bounding box center [721, 420] width 903 height 267
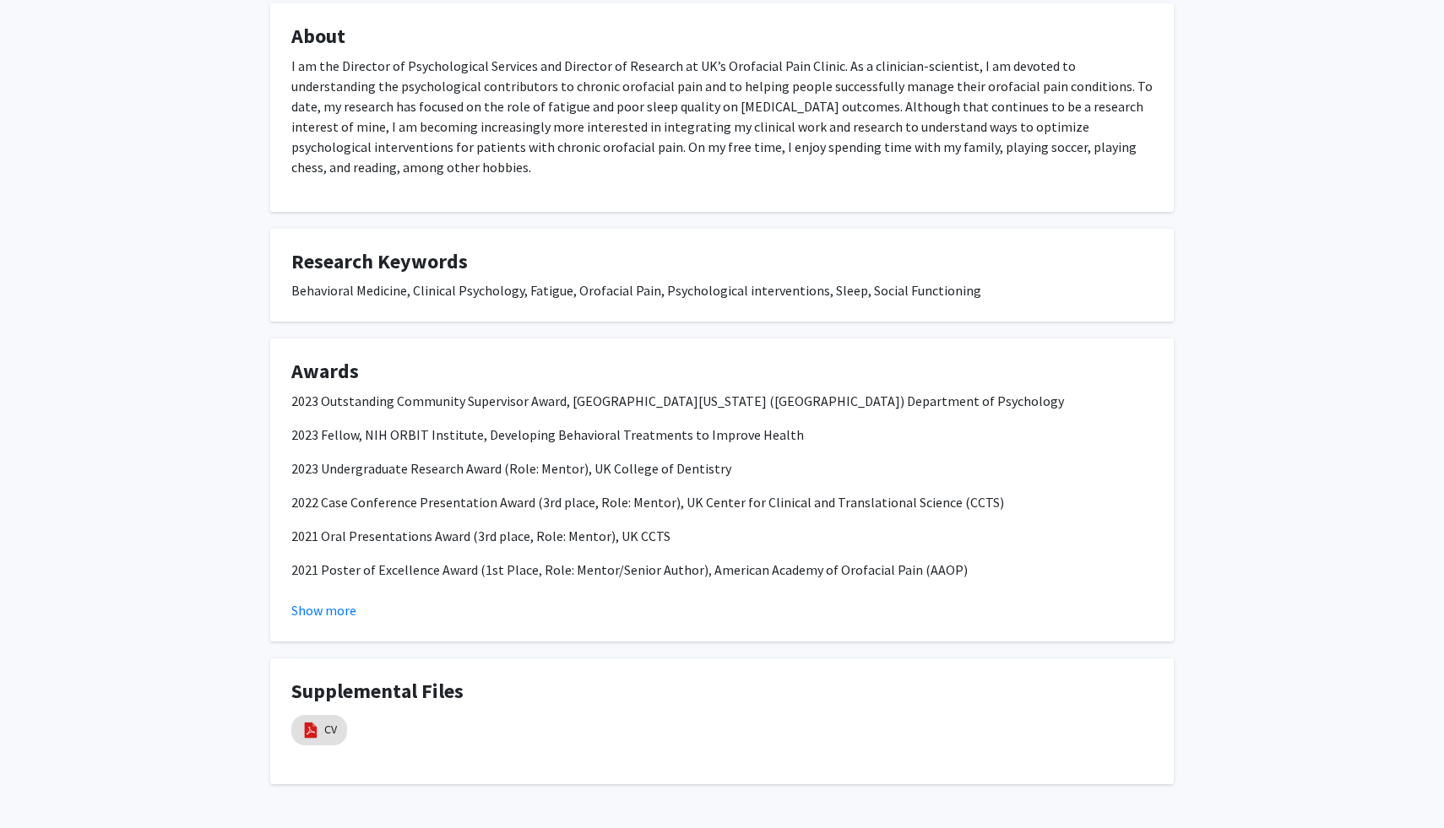
scroll to position [648, 0]
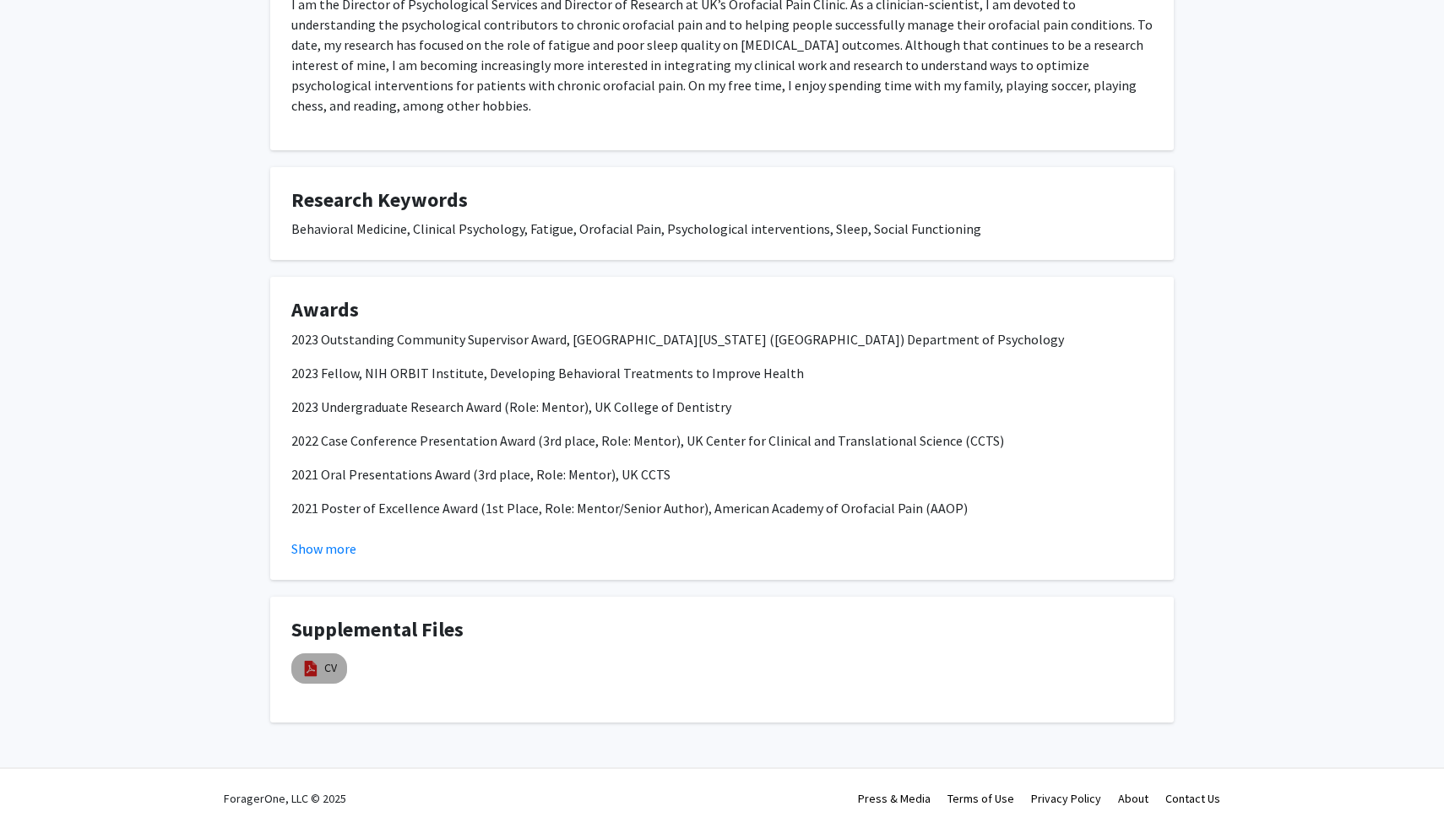
click at [316, 673] on img at bounding box center [310, 668] width 19 height 19
click at [338, 673] on mat-chip "CV" at bounding box center [319, 668] width 56 height 30
click at [334, 671] on link "CV" at bounding box center [330, 668] width 13 height 18
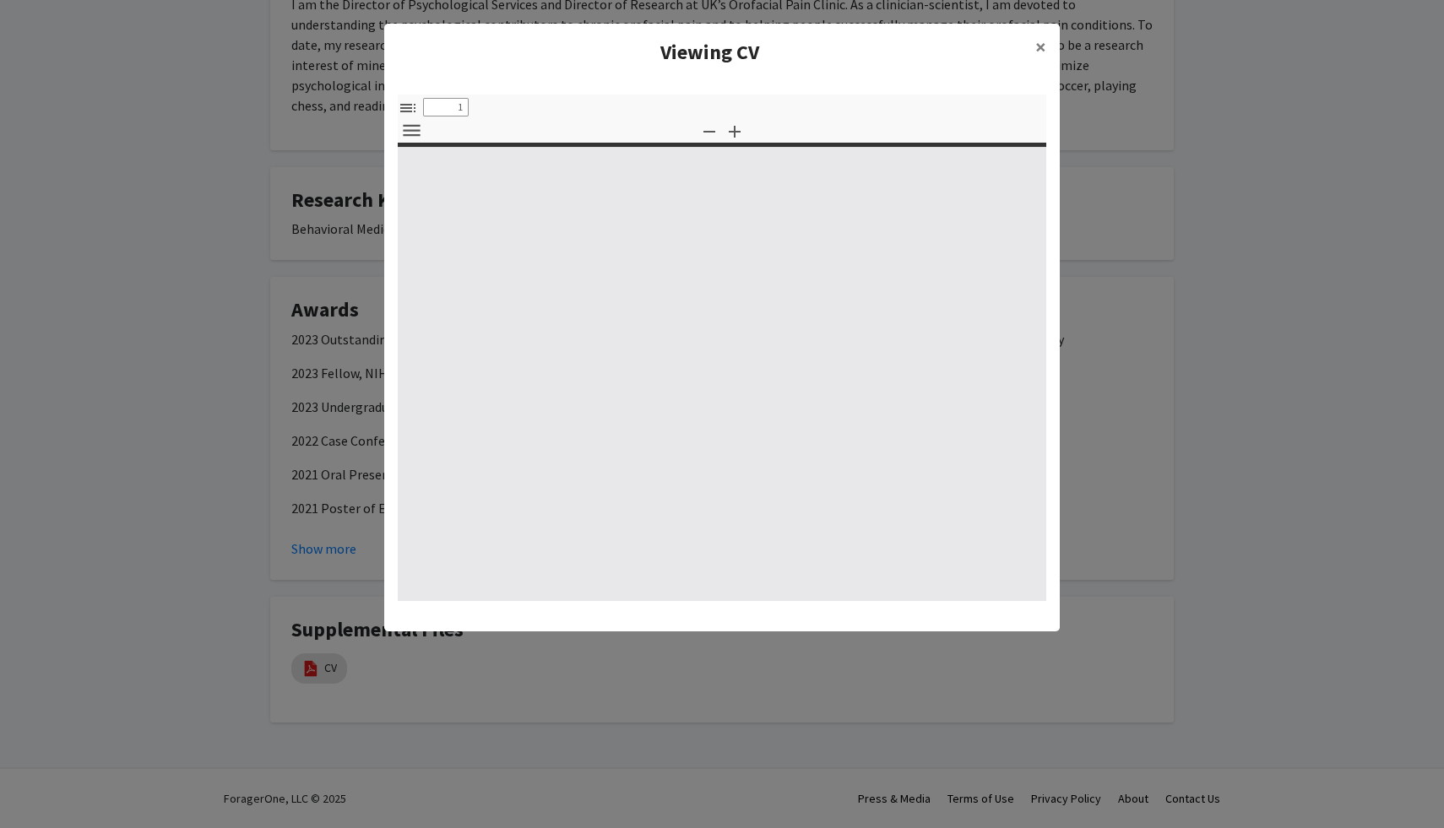
select select "custom"
type input "0"
select select "custom"
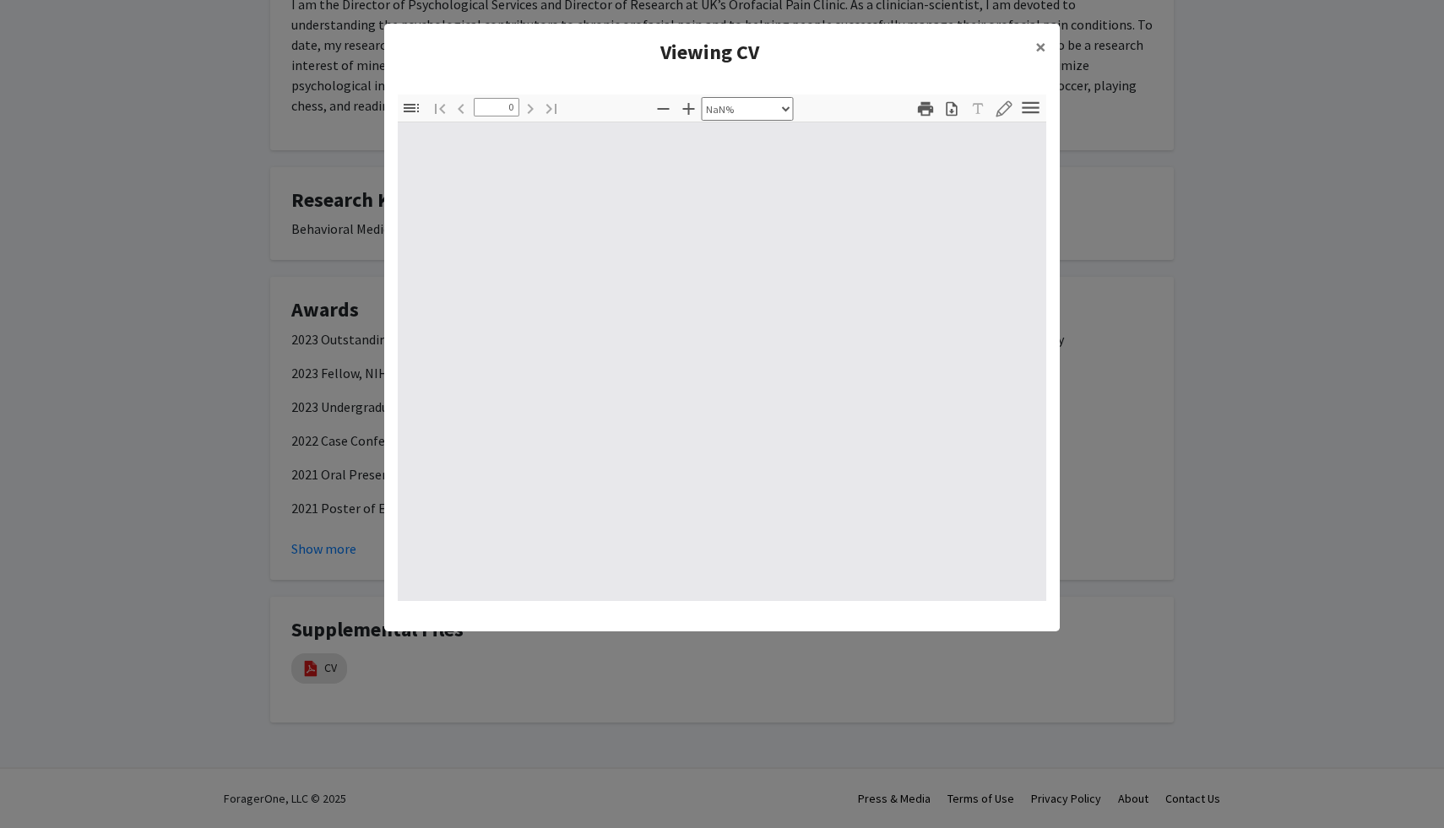
type input "1"
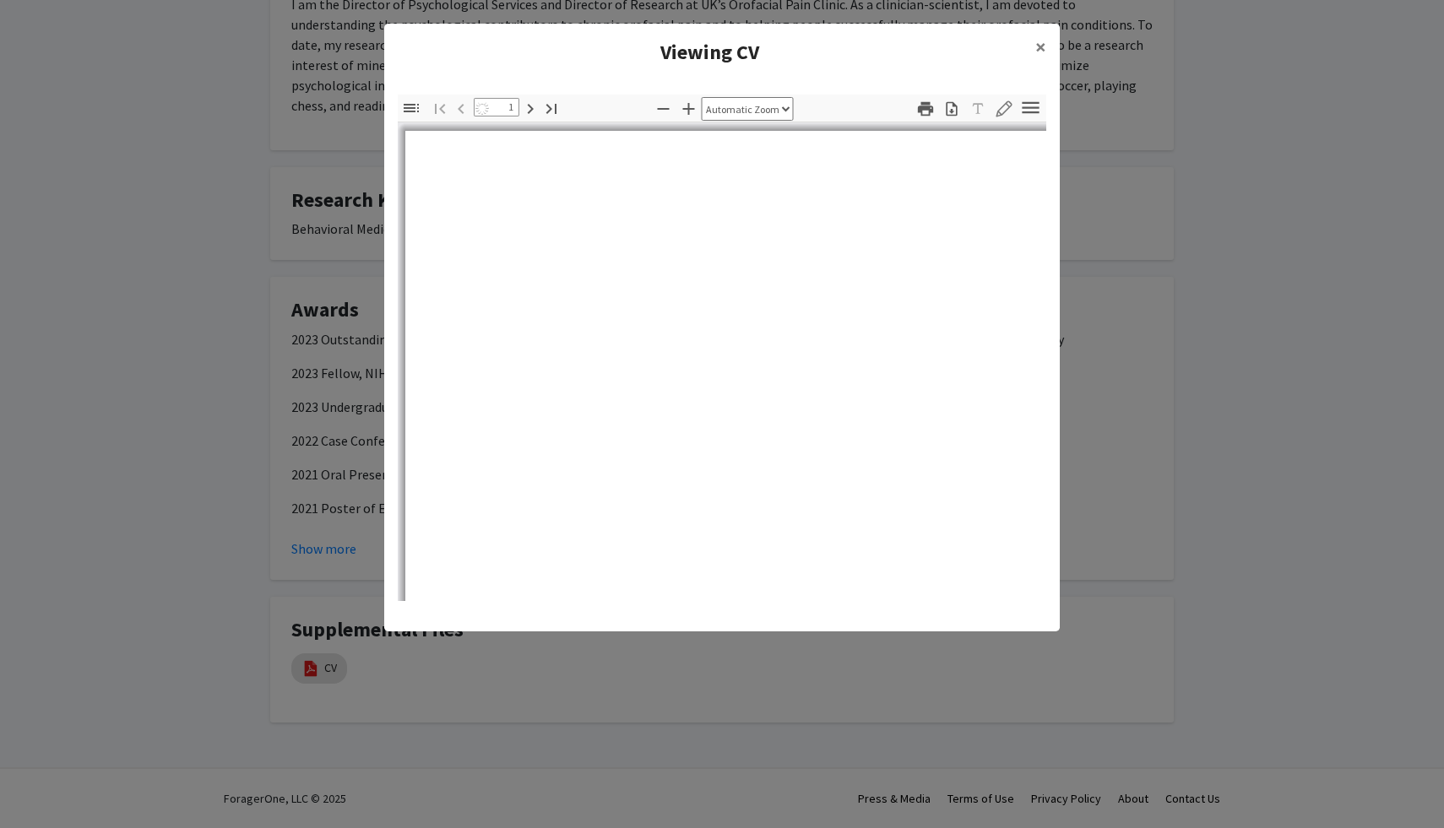
select select "auto"
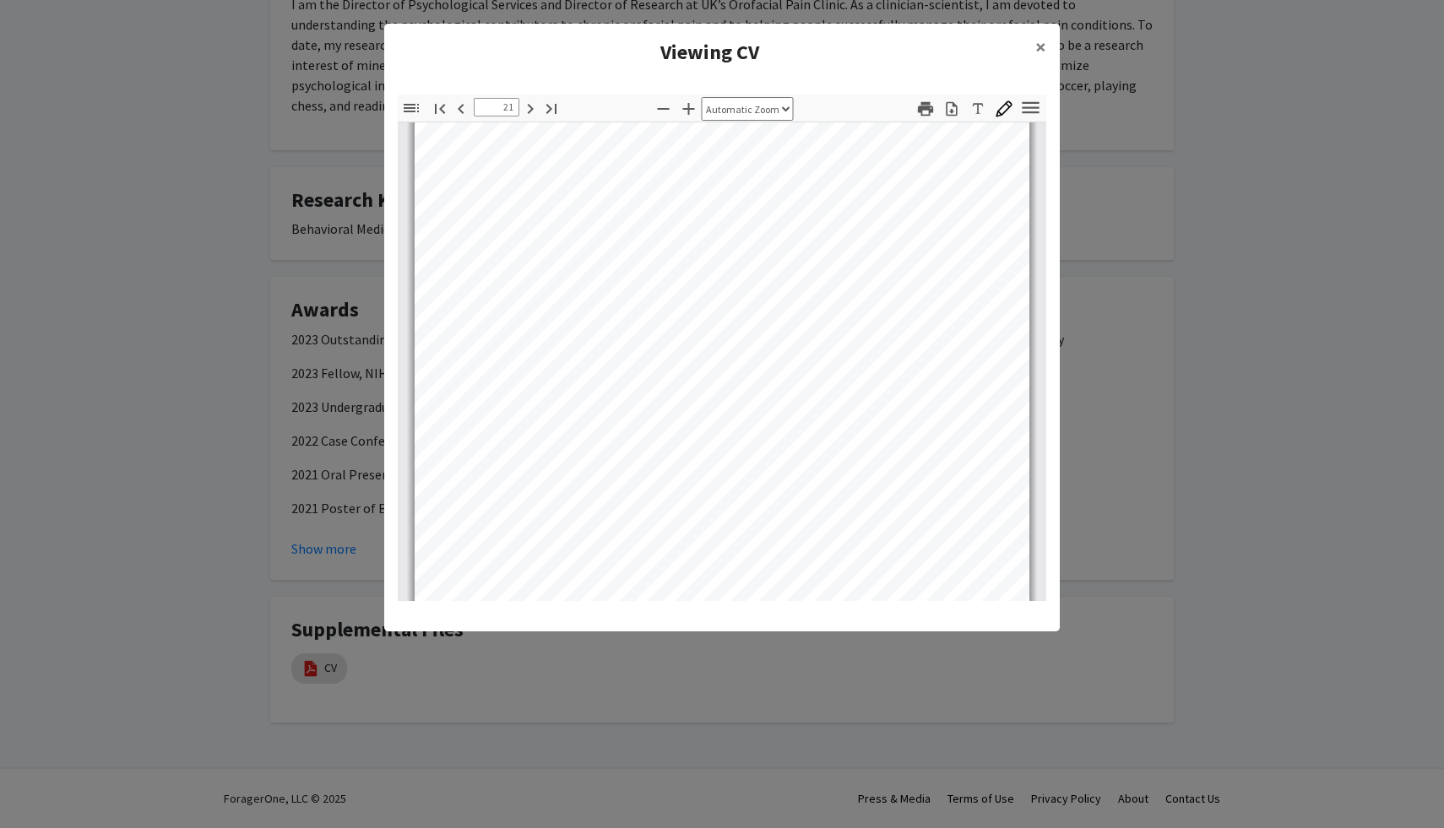
scroll to position [16344, 0]
type input "22"
click at [1045, 49] on span "×" at bounding box center [1040, 47] width 11 height 26
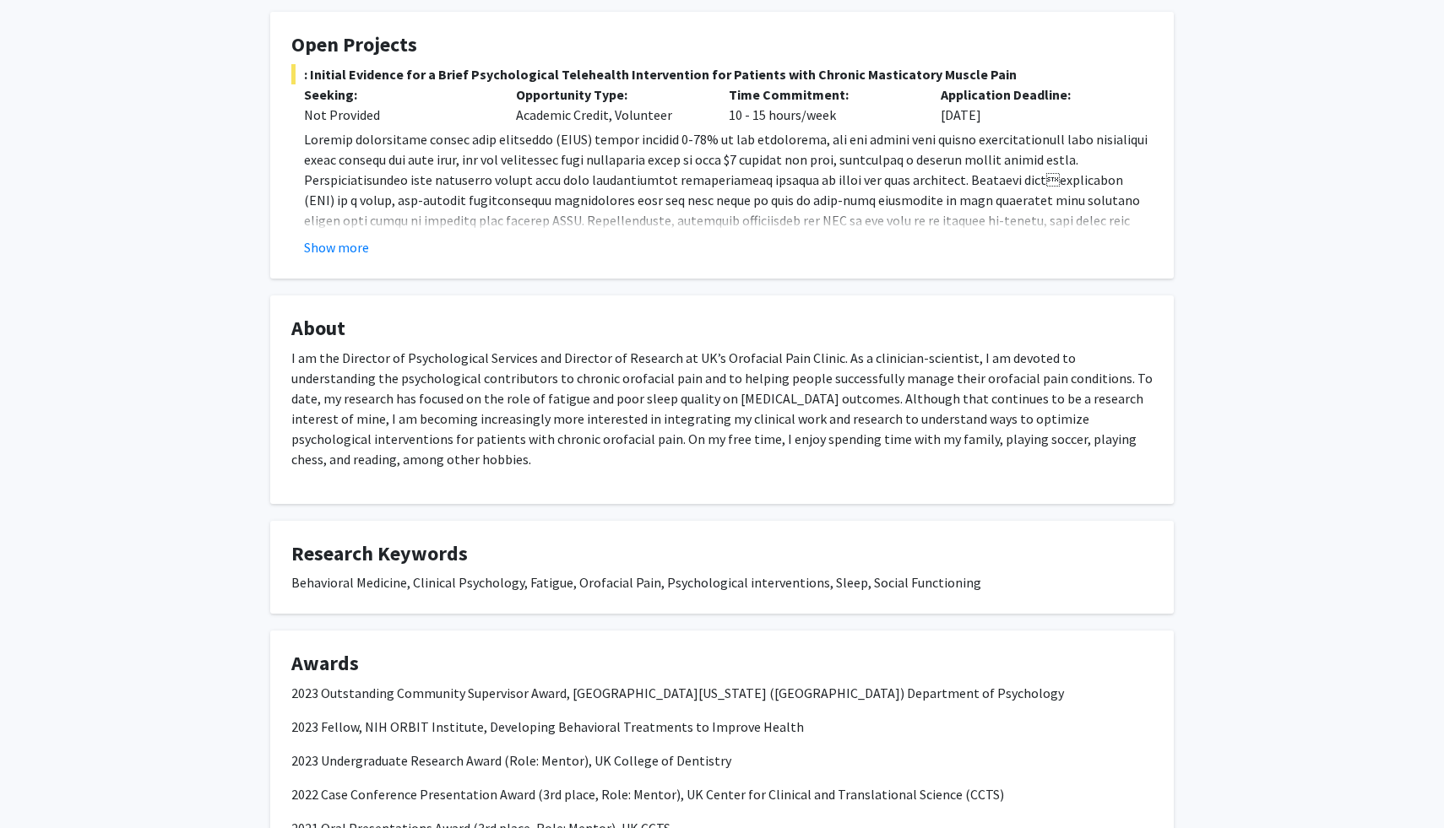
scroll to position [297, 0]
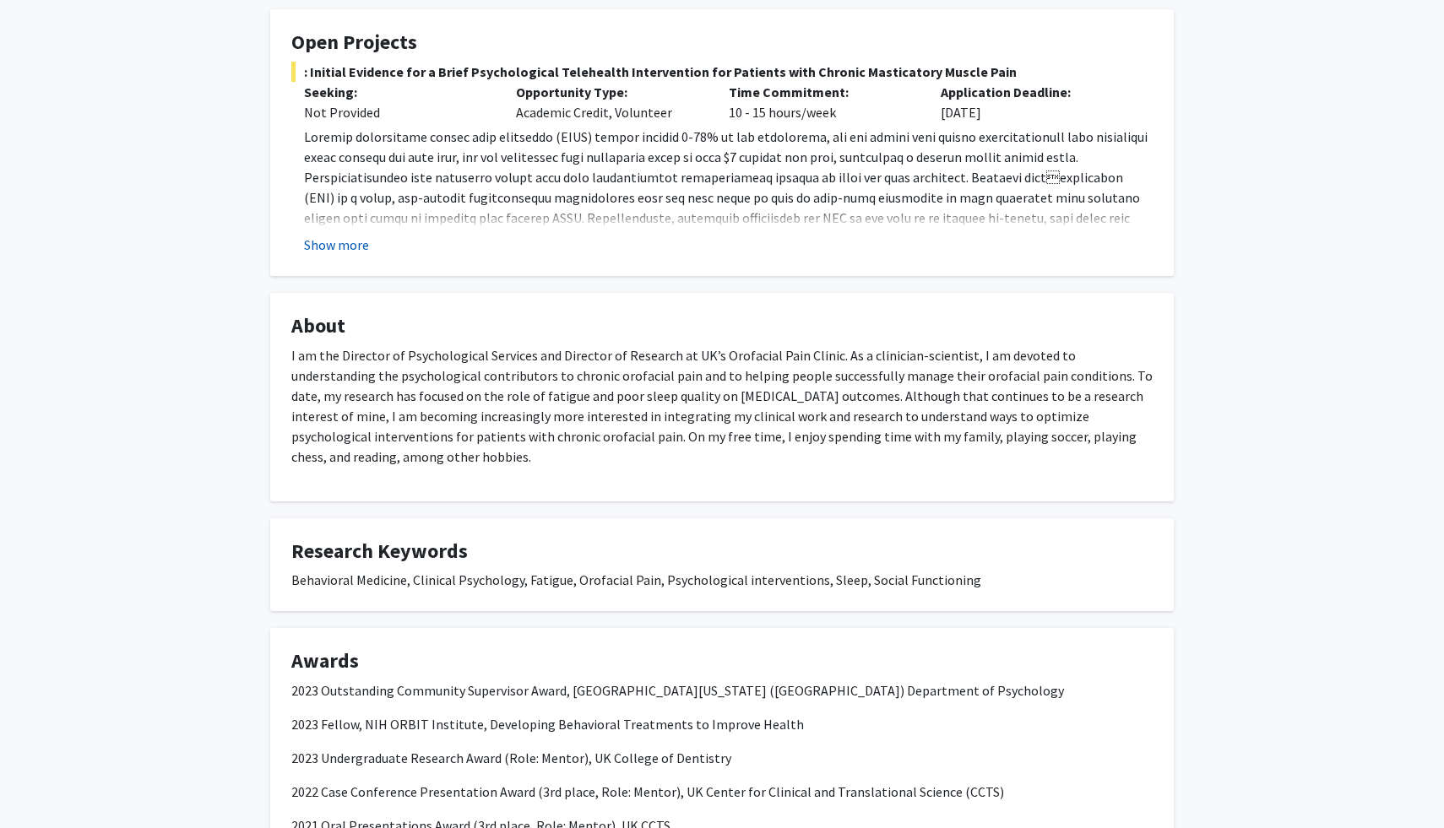
click at [341, 247] on button "Show more" at bounding box center [336, 245] width 65 height 20
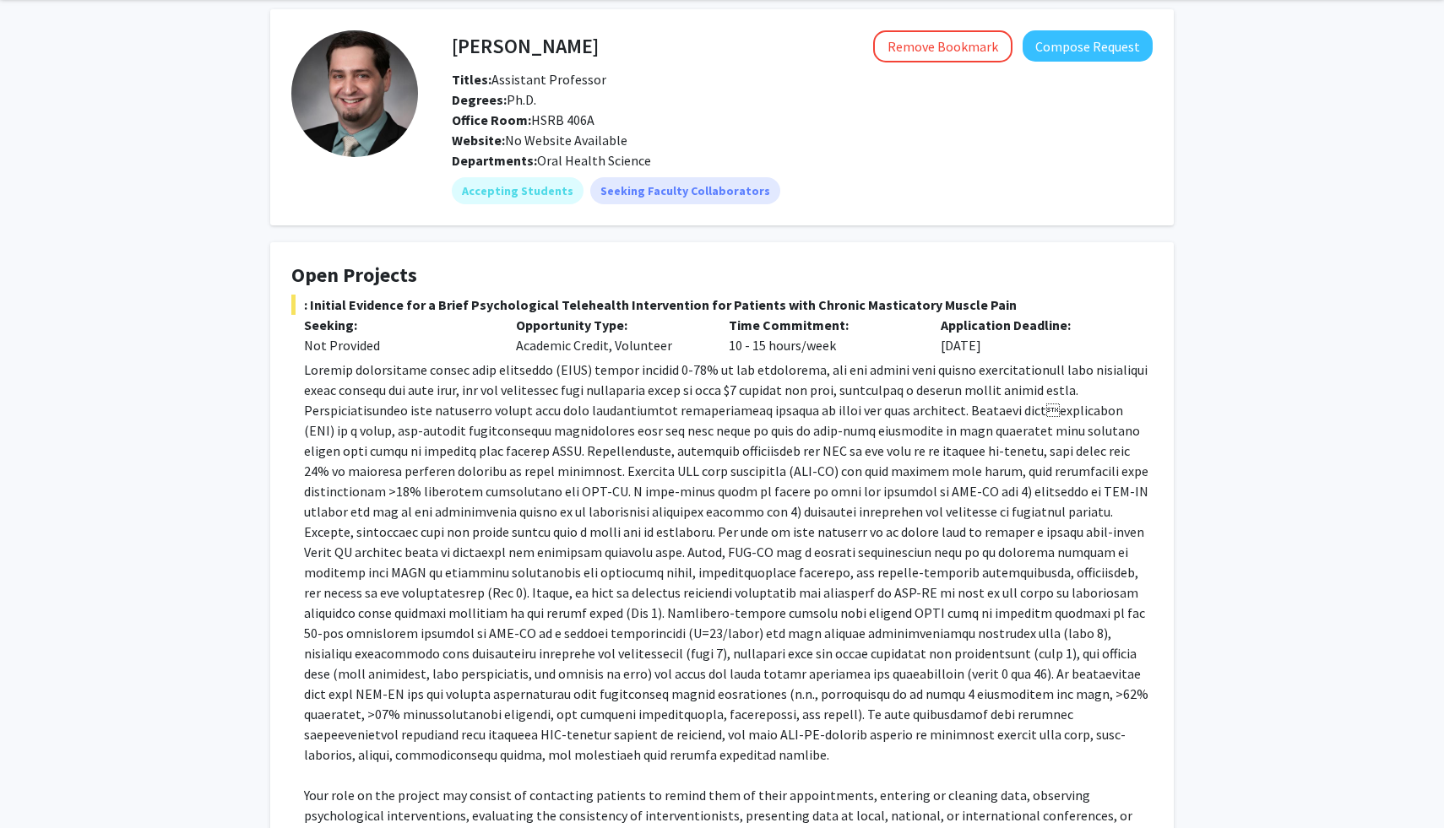
scroll to position [0, 0]
